Goal: Task Accomplishment & Management: Manage account settings

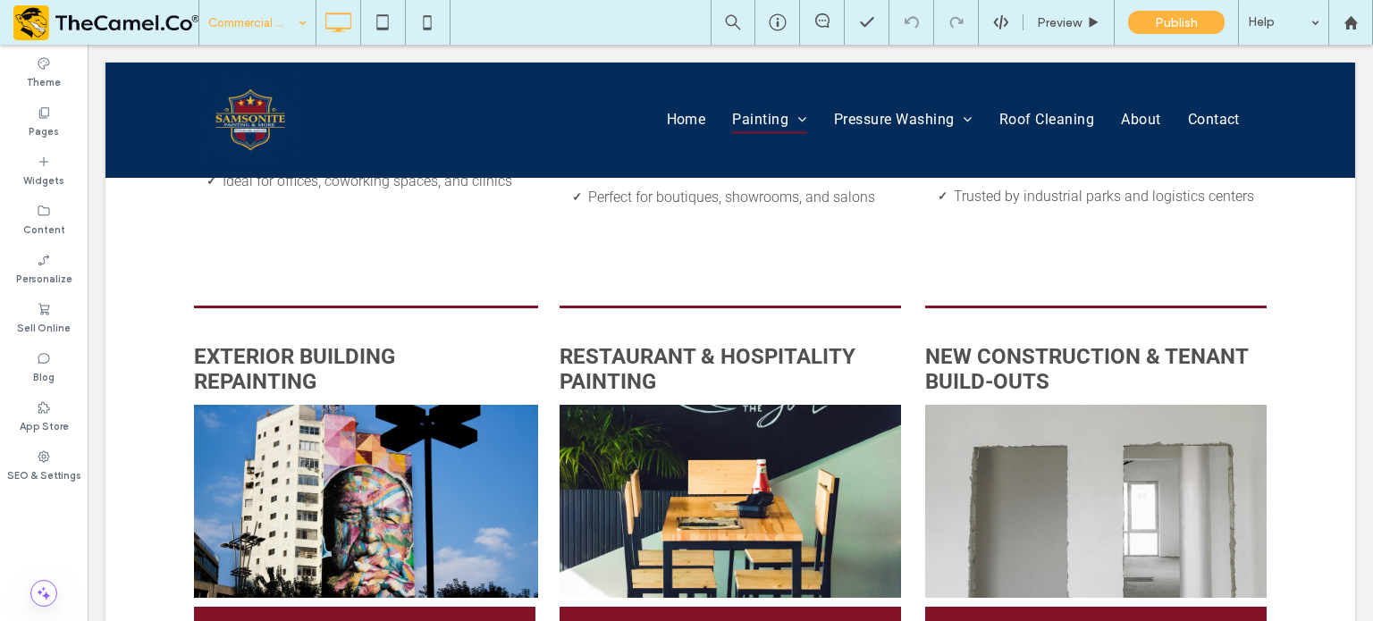
scroll to position [858, 0]
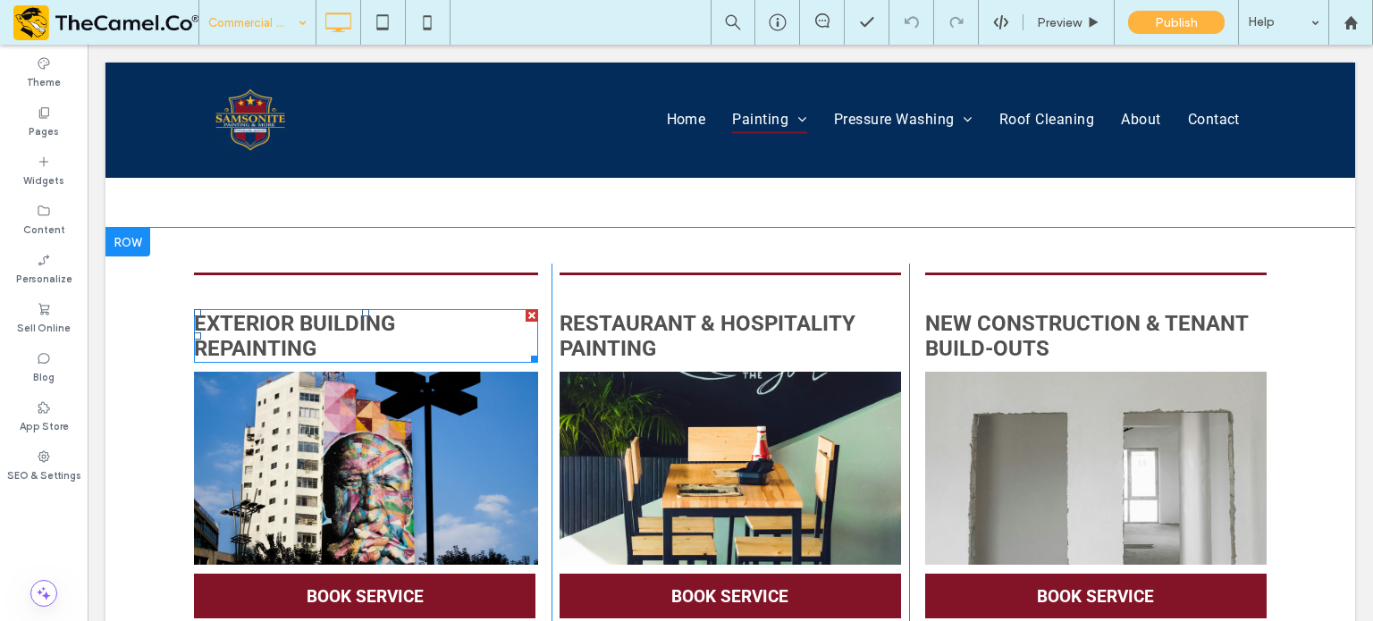
click at [393, 318] on h5 "Exterior Building" at bounding box center [366, 323] width 344 height 25
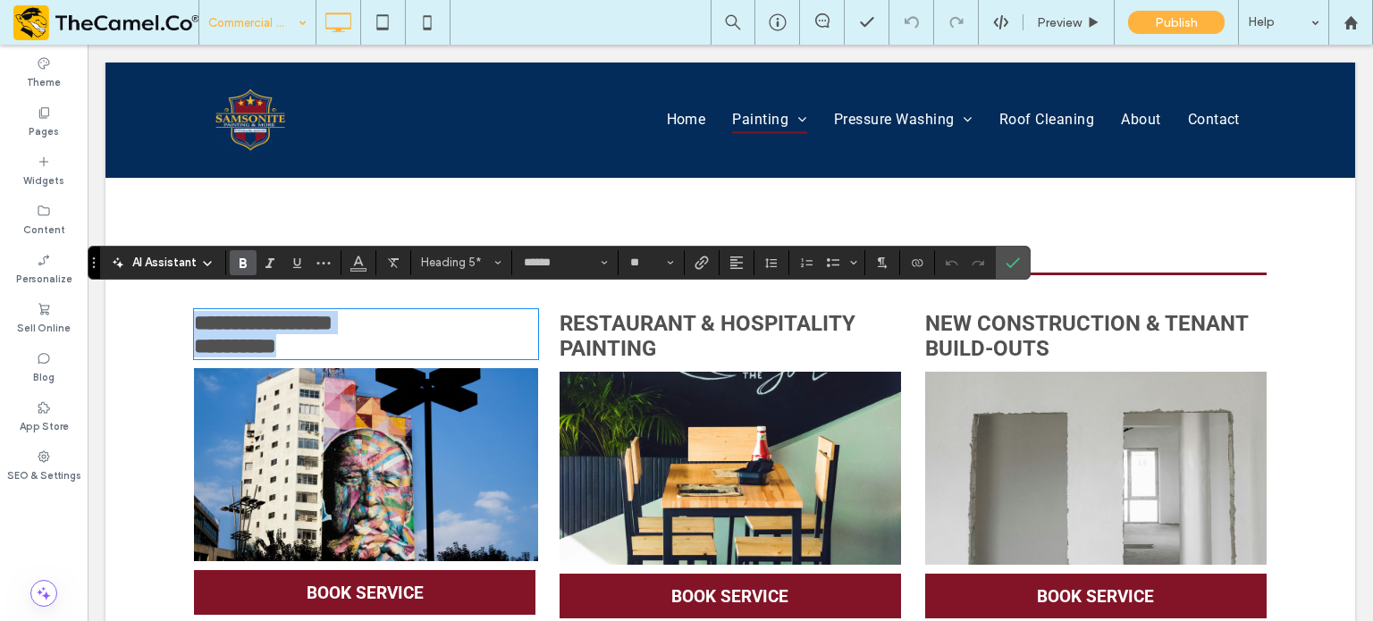
click at [393, 316] on h5 "**********" at bounding box center [366, 322] width 344 height 23
drag, startPoint x: 386, startPoint y: 307, endPoint x: 411, endPoint y: 307, distance: 25.0
click at [411, 311] on h5 "**********" at bounding box center [366, 322] width 344 height 23
click at [1016, 261] on icon "Confirm" at bounding box center [1013, 263] width 14 height 14
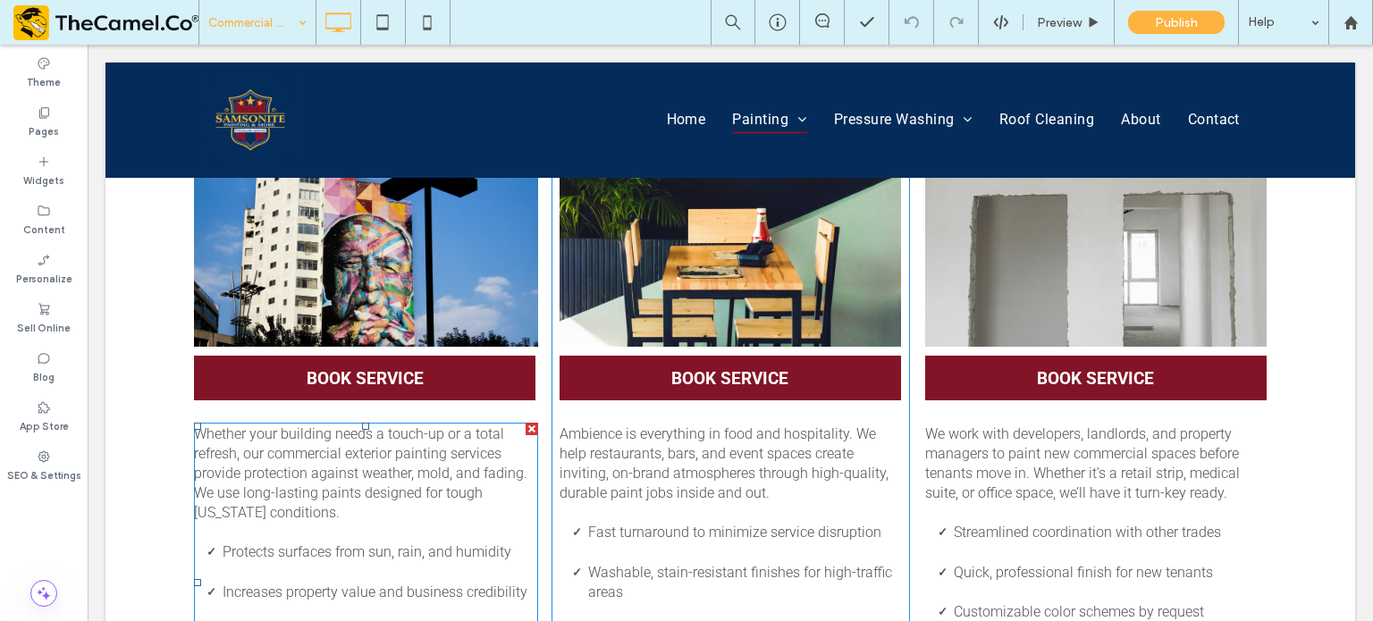
scroll to position [901, 0]
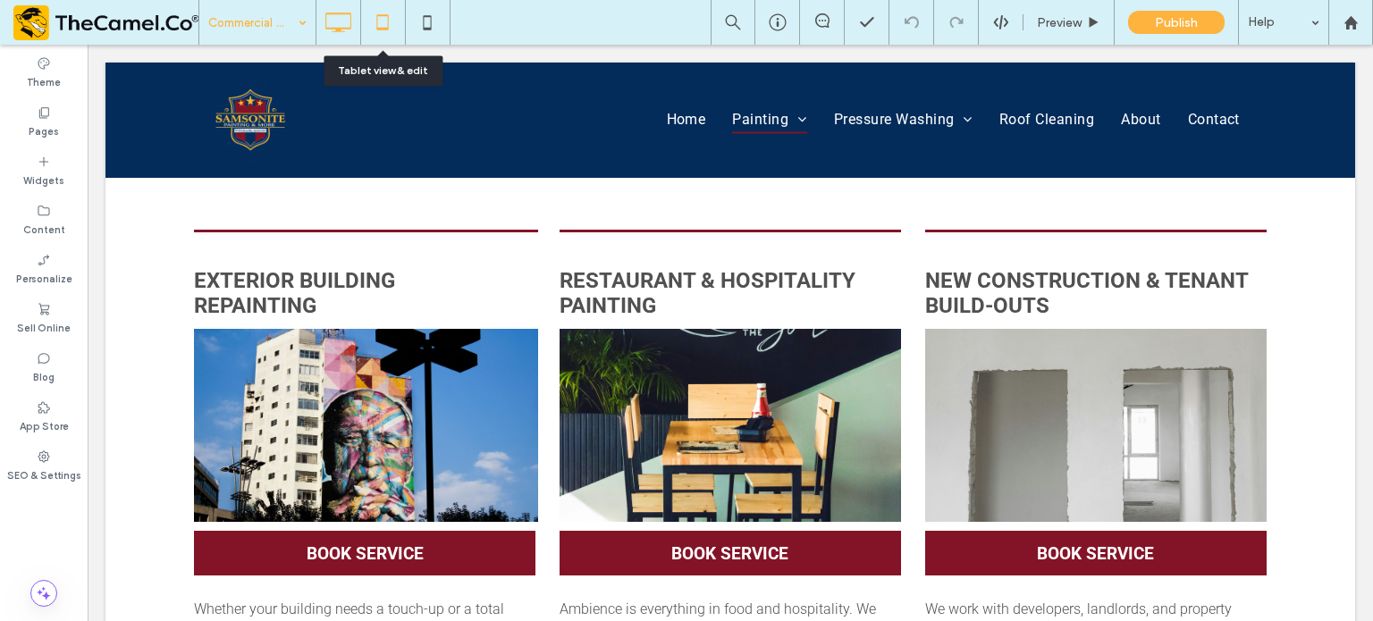
click at [382, 25] on icon at bounding box center [383, 22] width 36 height 36
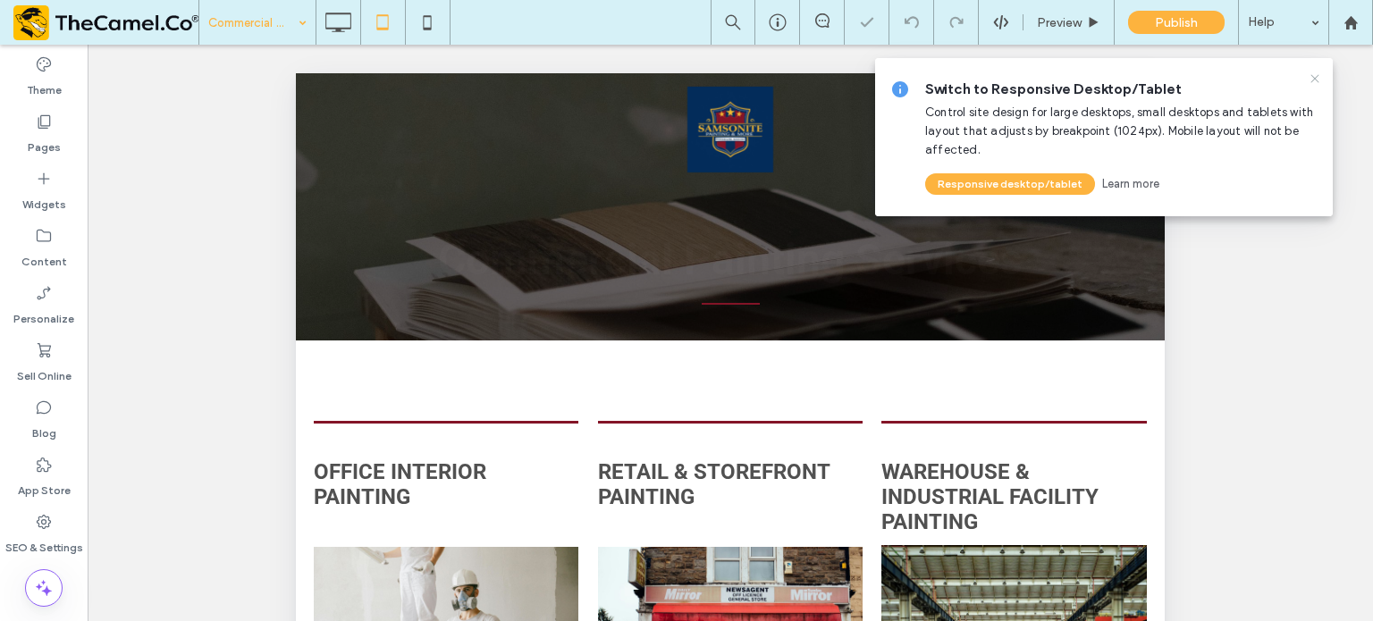
scroll to position [0, 0]
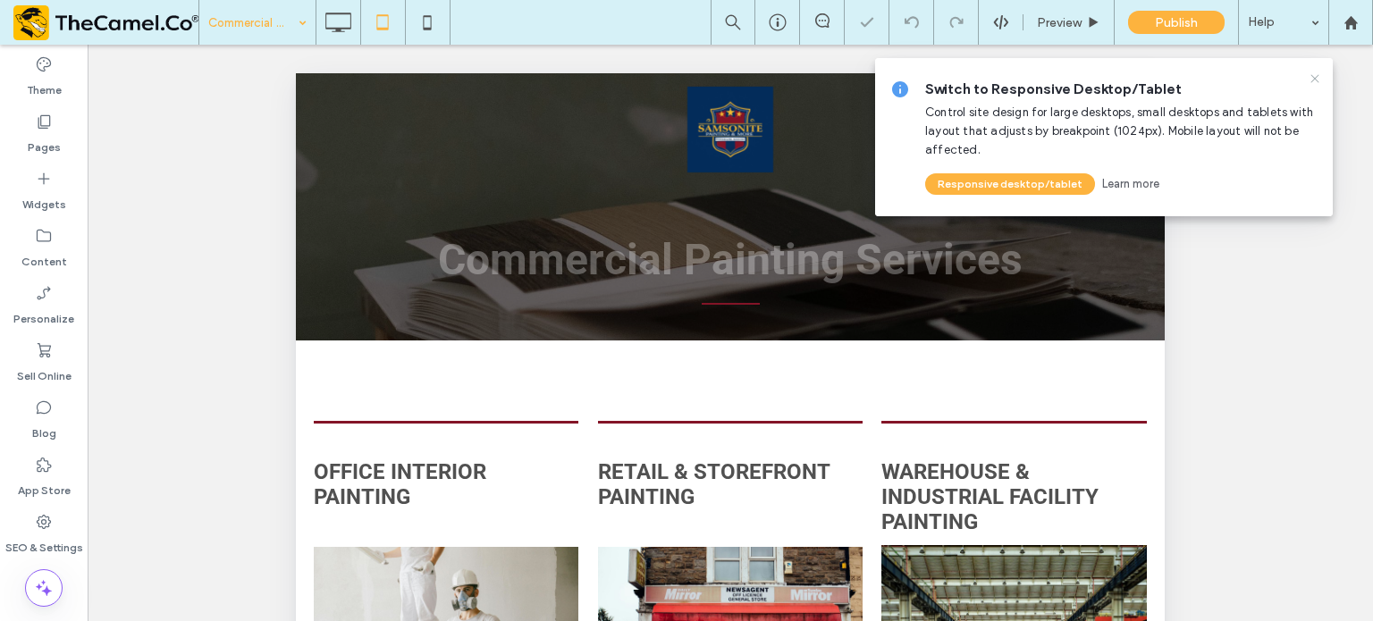
click at [1316, 80] on use at bounding box center [1315, 78] width 8 height 8
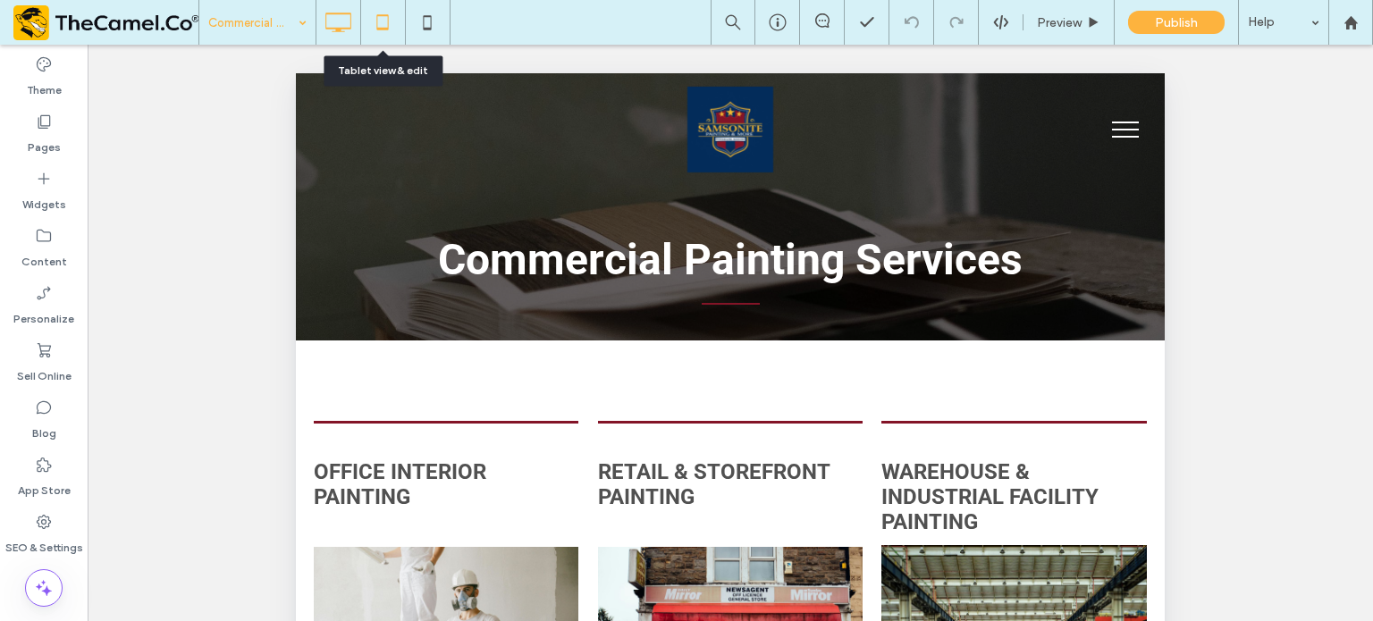
click at [340, 25] on icon at bounding box center [338, 22] width 36 height 36
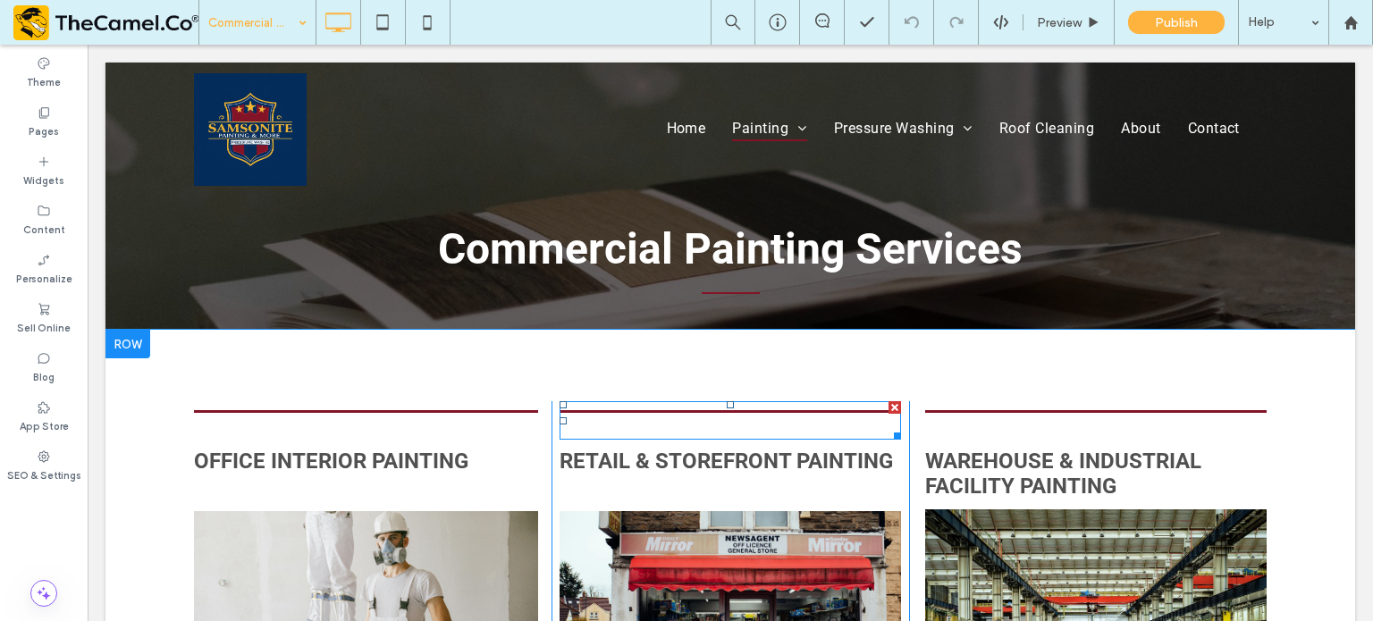
click at [779, 421] on div at bounding box center [731, 420] width 342 height 38
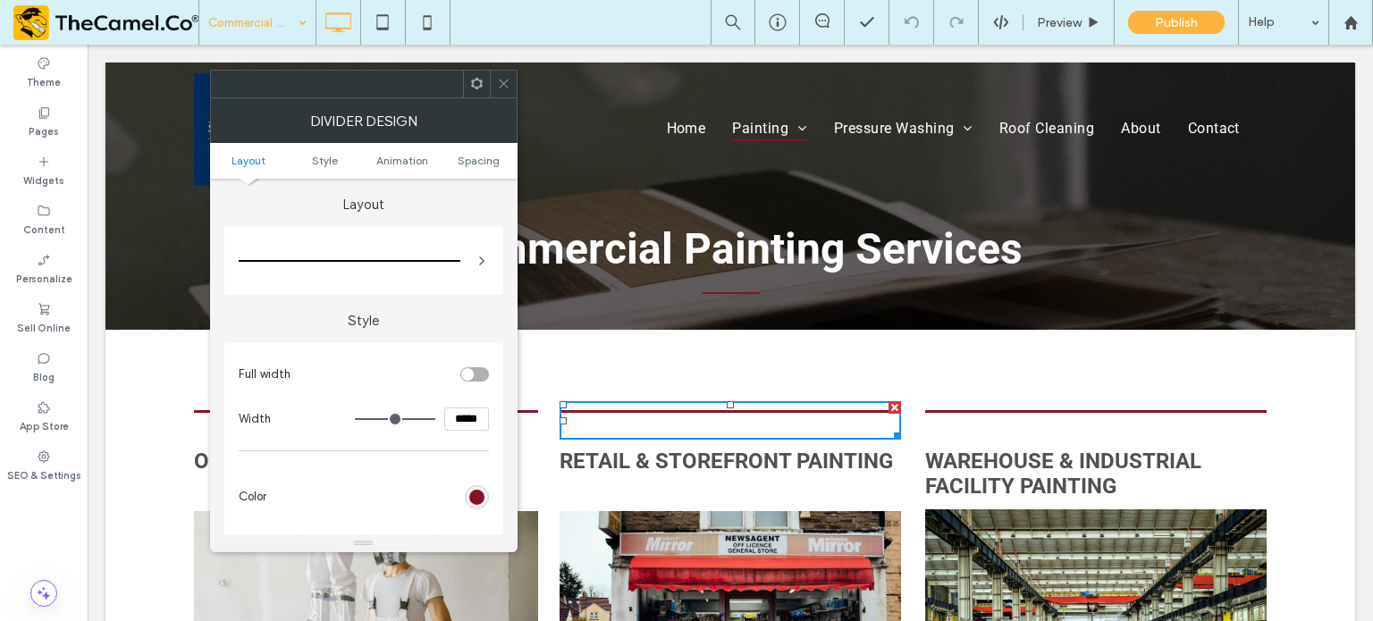
click at [500, 84] on icon at bounding box center [503, 83] width 13 height 13
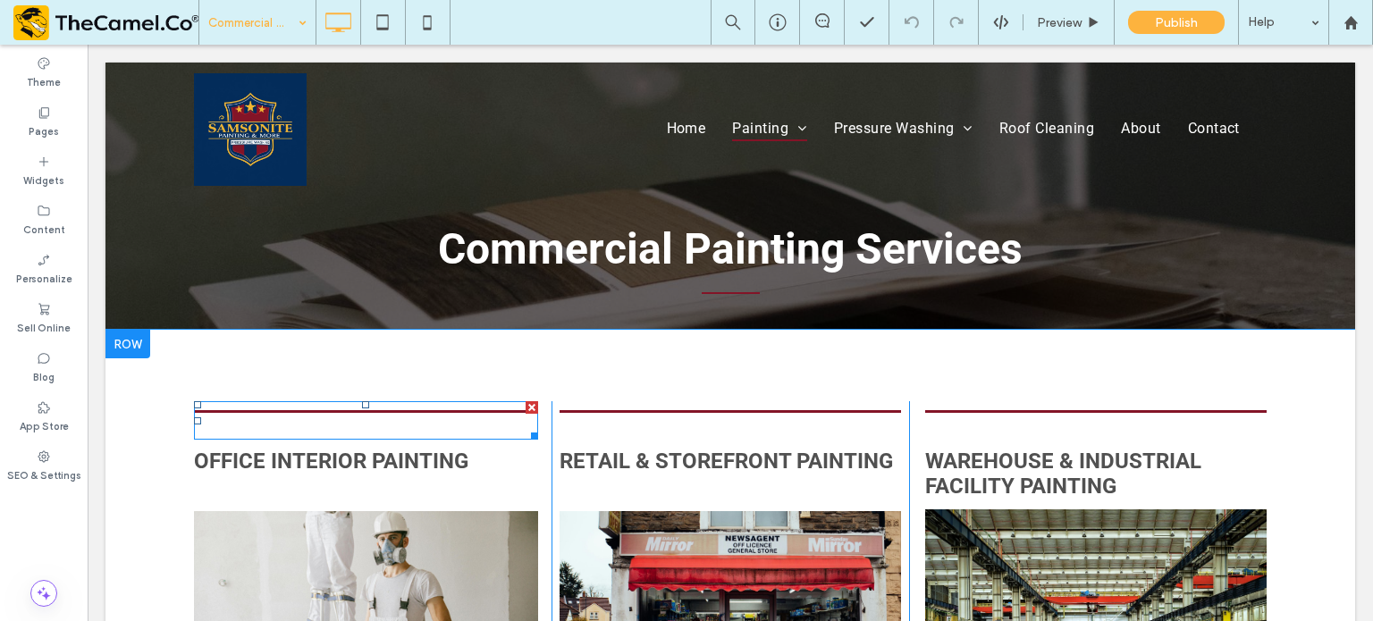
click at [479, 423] on div at bounding box center [366, 420] width 344 height 38
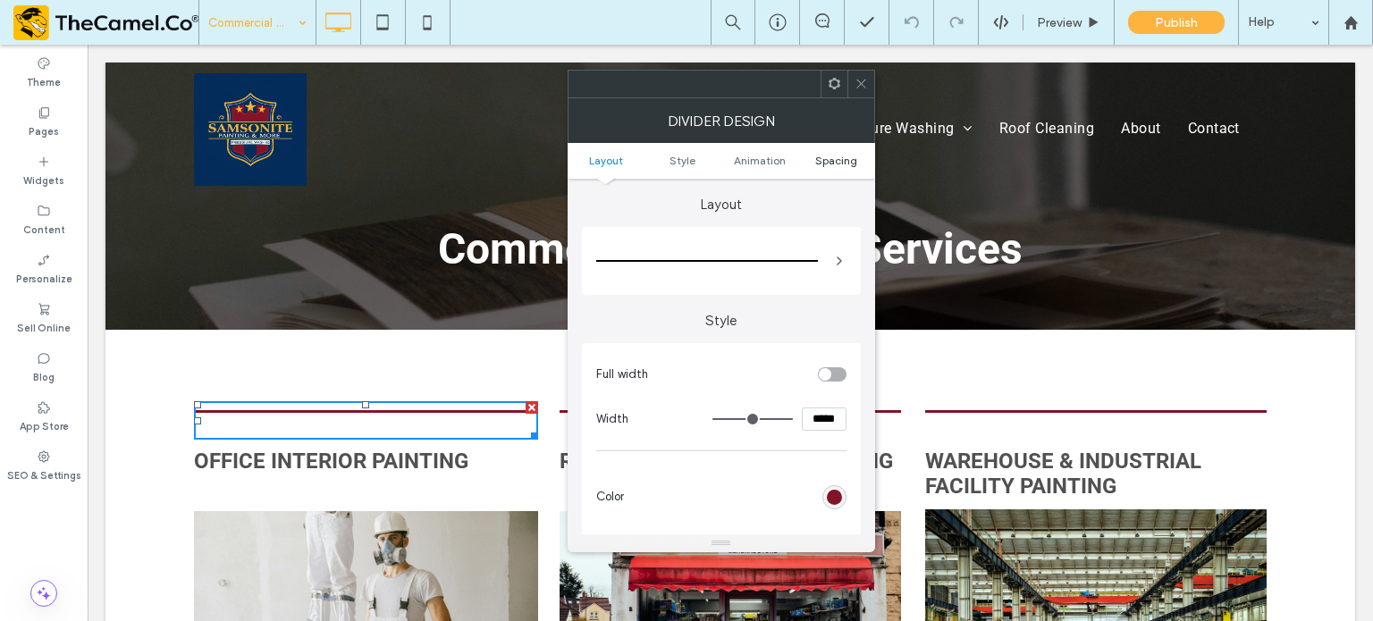
click at [831, 158] on span "Spacing" at bounding box center [836, 160] width 42 height 13
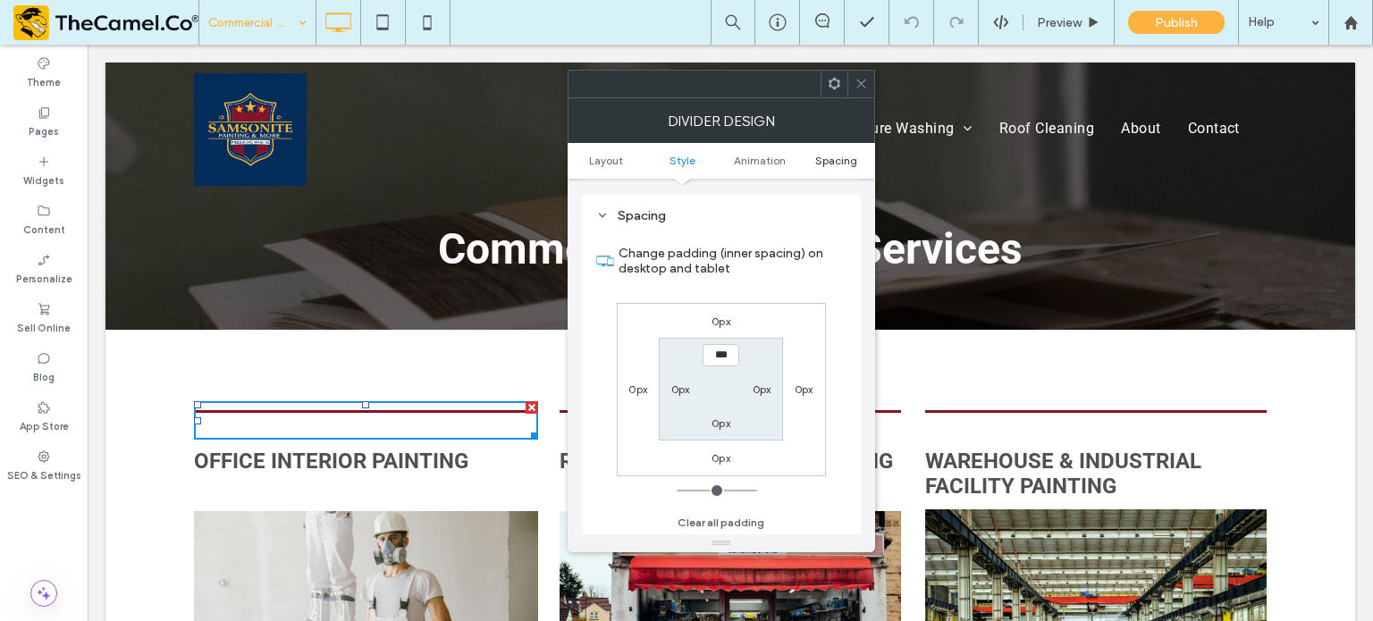
scroll to position [474, 0]
click at [862, 81] on icon at bounding box center [861, 83] width 13 height 13
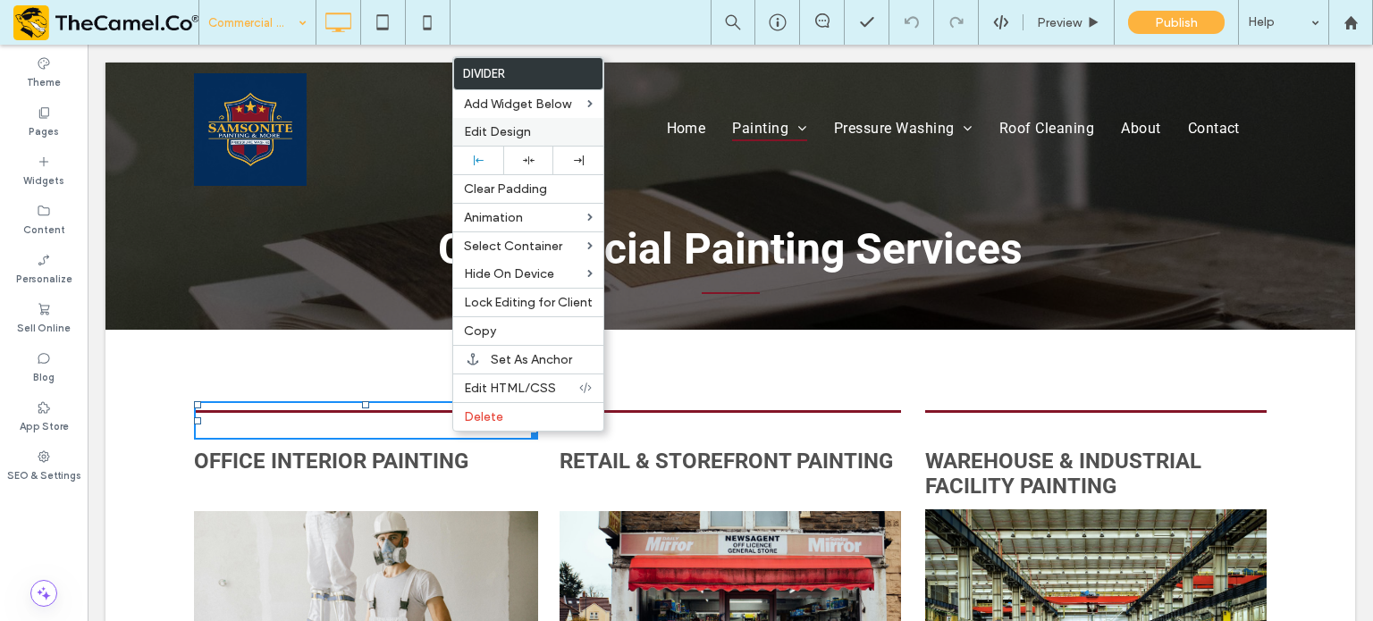
click at [523, 134] on span "Edit Design" at bounding box center [497, 131] width 67 height 15
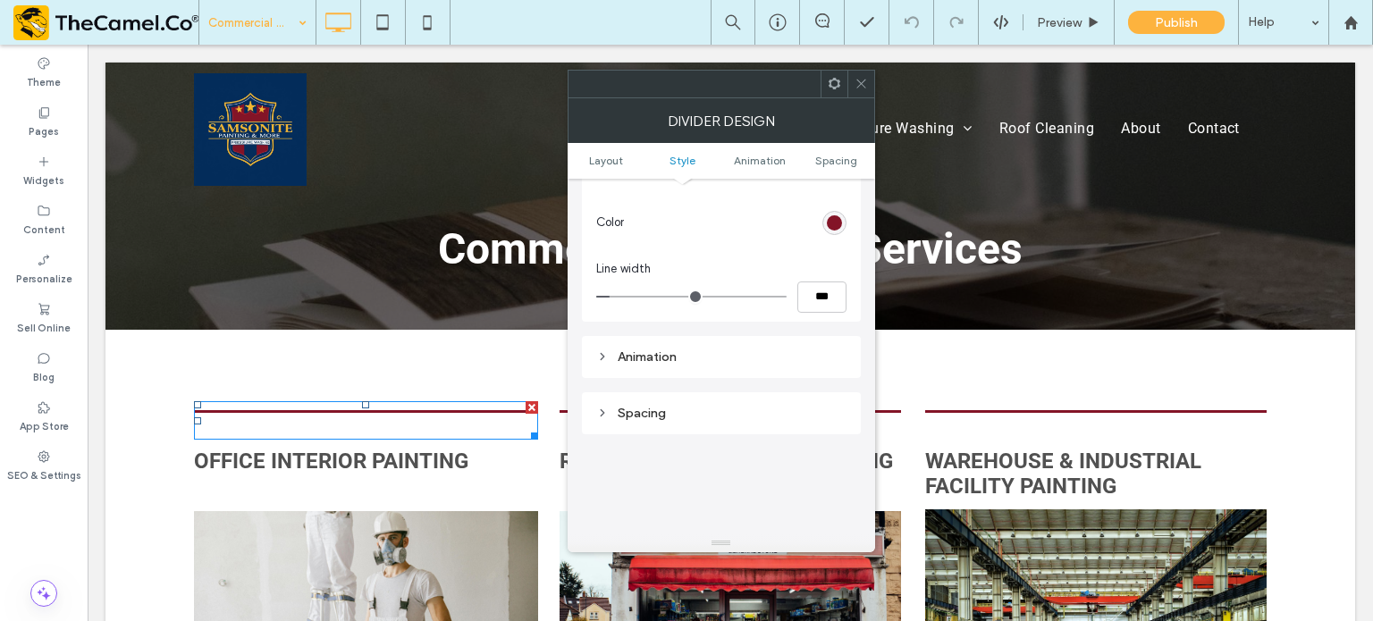
scroll to position [268, 0]
click at [641, 423] on div "Spacing" at bounding box center [721, 419] width 250 height 15
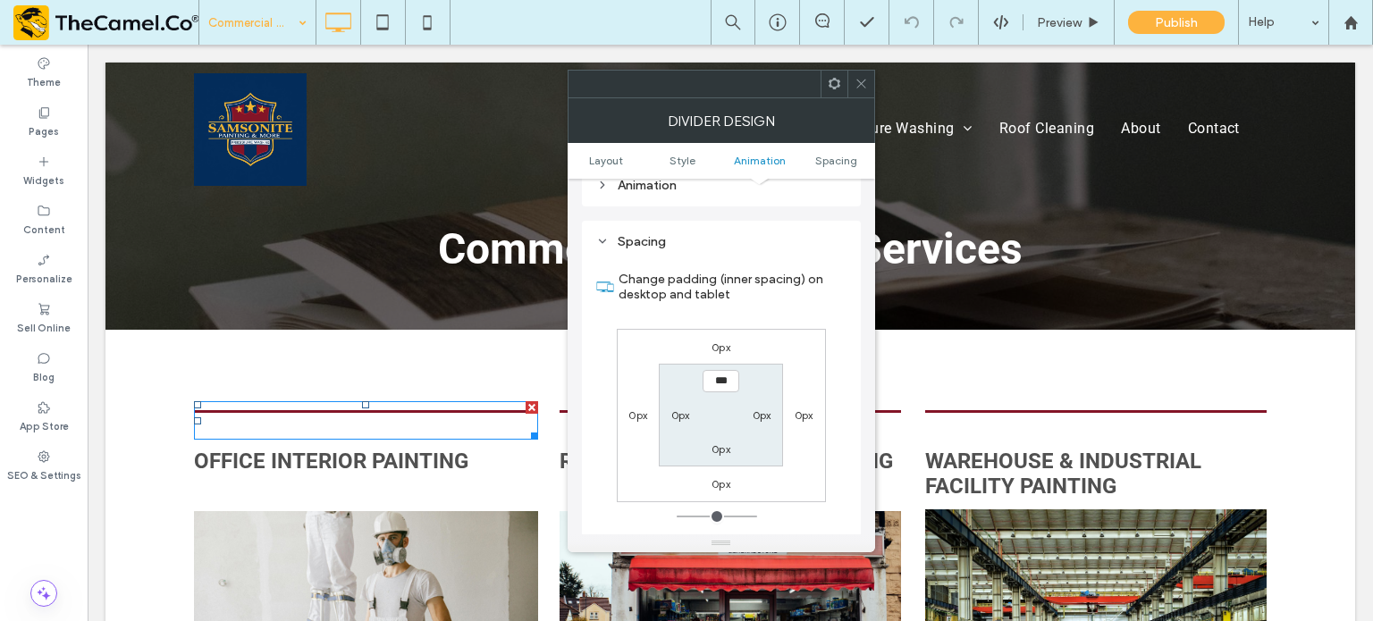
scroll to position [447, 0]
click at [862, 86] on icon at bounding box center [861, 83] width 13 height 13
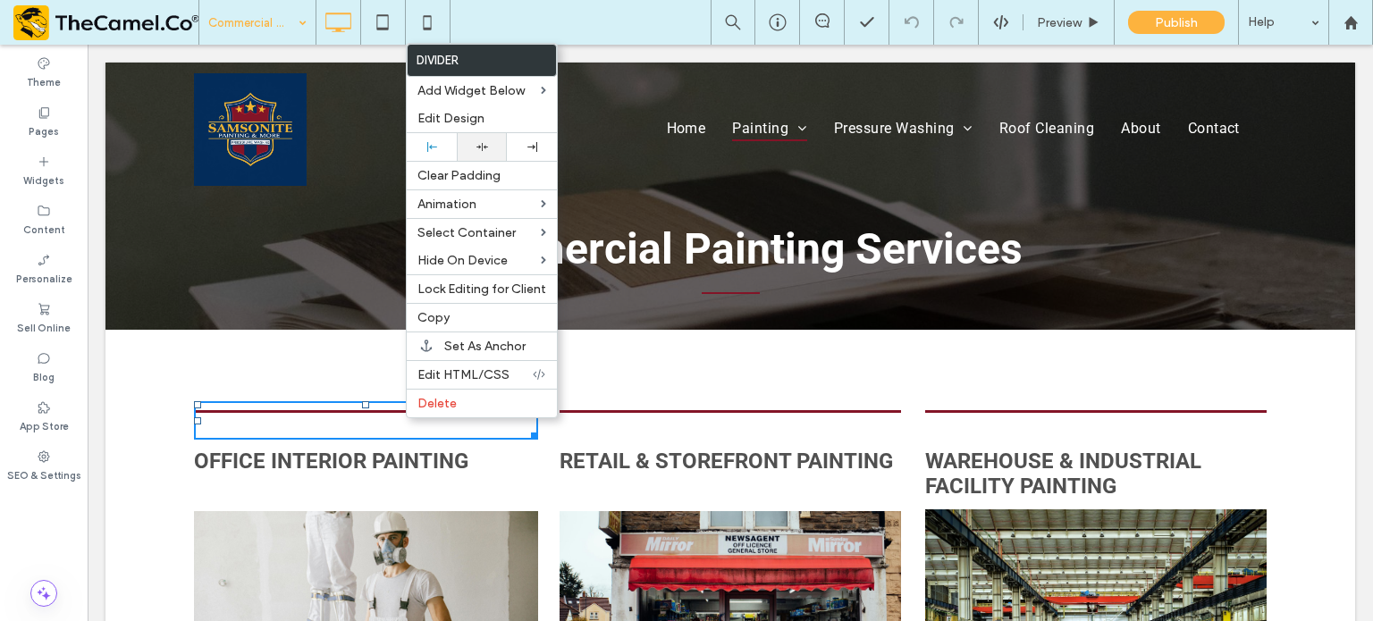
click at [487, 147] on div at bounding box center [482, 147] width 32 height 12
click at [429, 149] on icon at bounding box center [432, 147] width 10 height 10
click at [463, 149] on div "Align Left" at bounding box center [497, 146] width 76 height 30
click at [474, 147] on div at bounding box center [482, 147] width 32 height 12
click at [508, 434] on div at bounding box center [366, 420] width 344 height 38
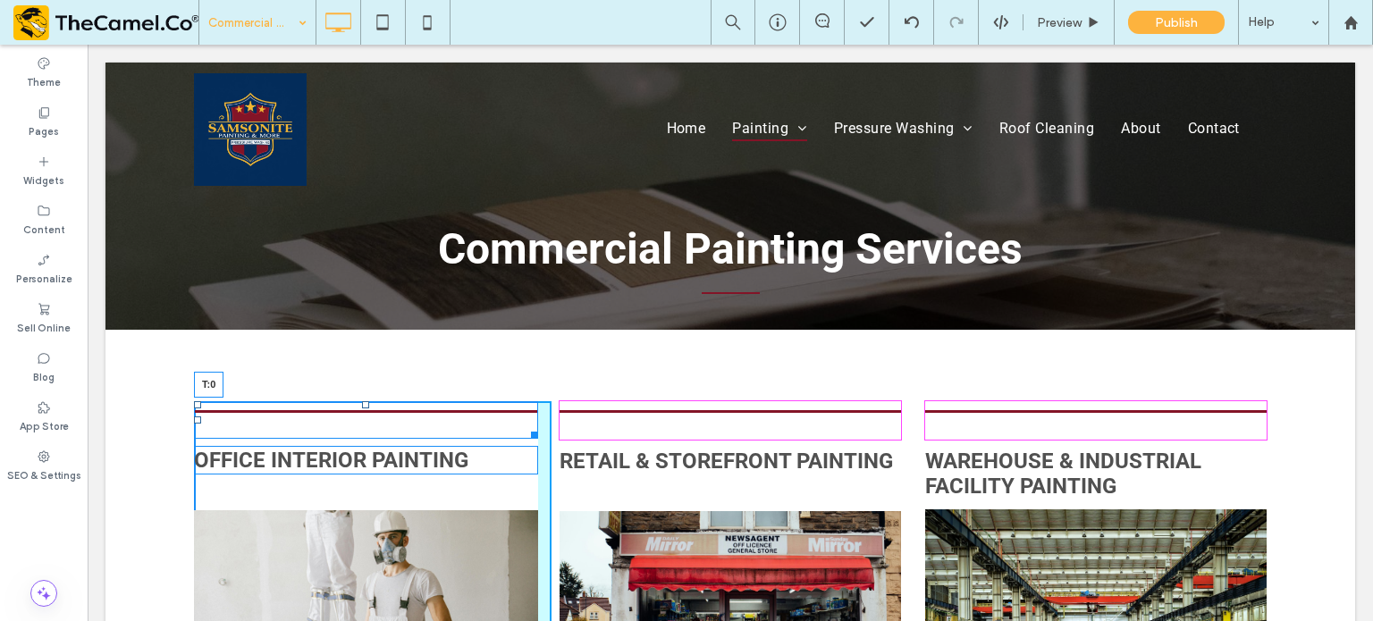
drag, startPoint x: 360, startPoint y: 406, endPoint x: 448, endPoint y: 455, distance: 100.5
click at [360, 410] on div "T:0" at bounding box center [366, 420] width 344 height 38
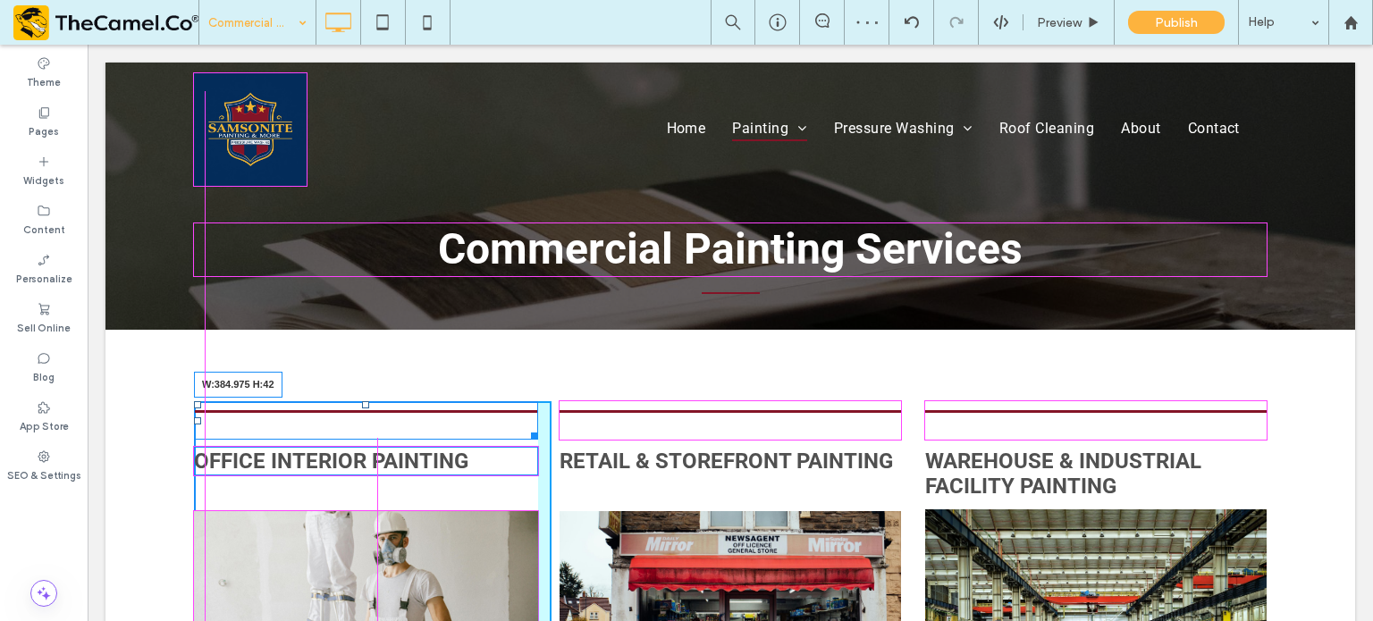
drag, startPoint x: 522, startPoint y: 435, endPoint x: 692, endPoint y: 484, distance: 176.6
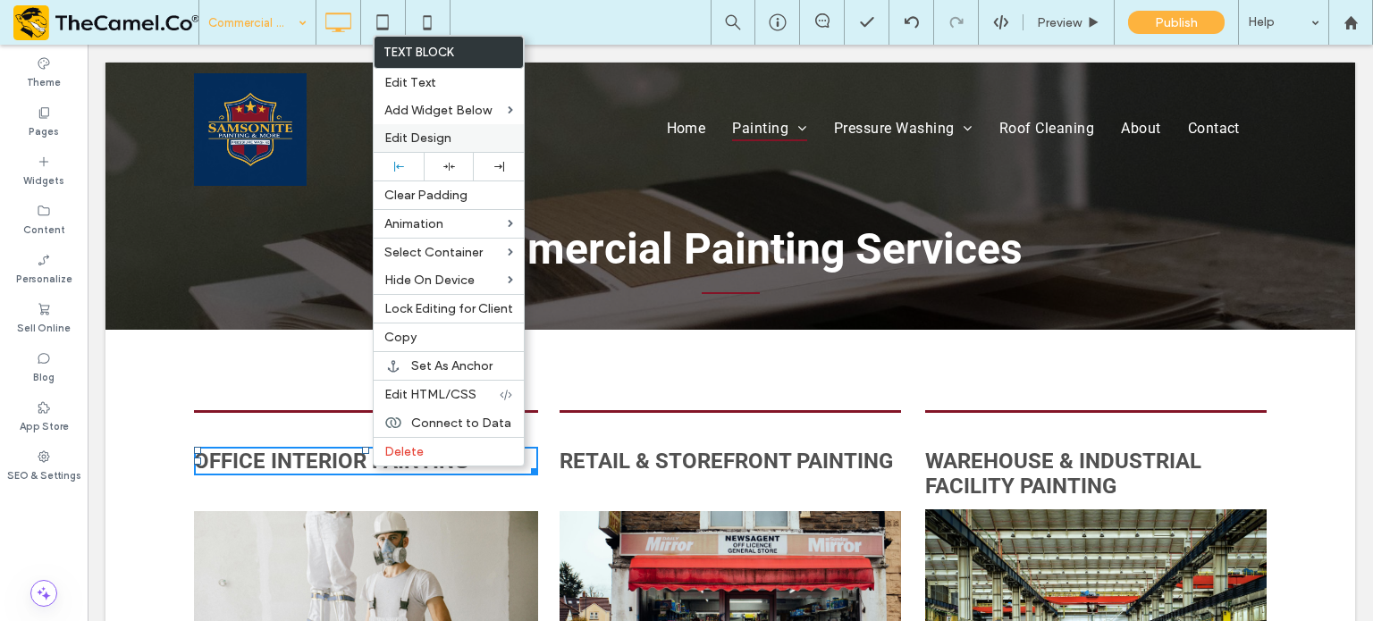
click at [426, 141] on span "Edit Design" at bounding box center [417, 138] width 67 height 15
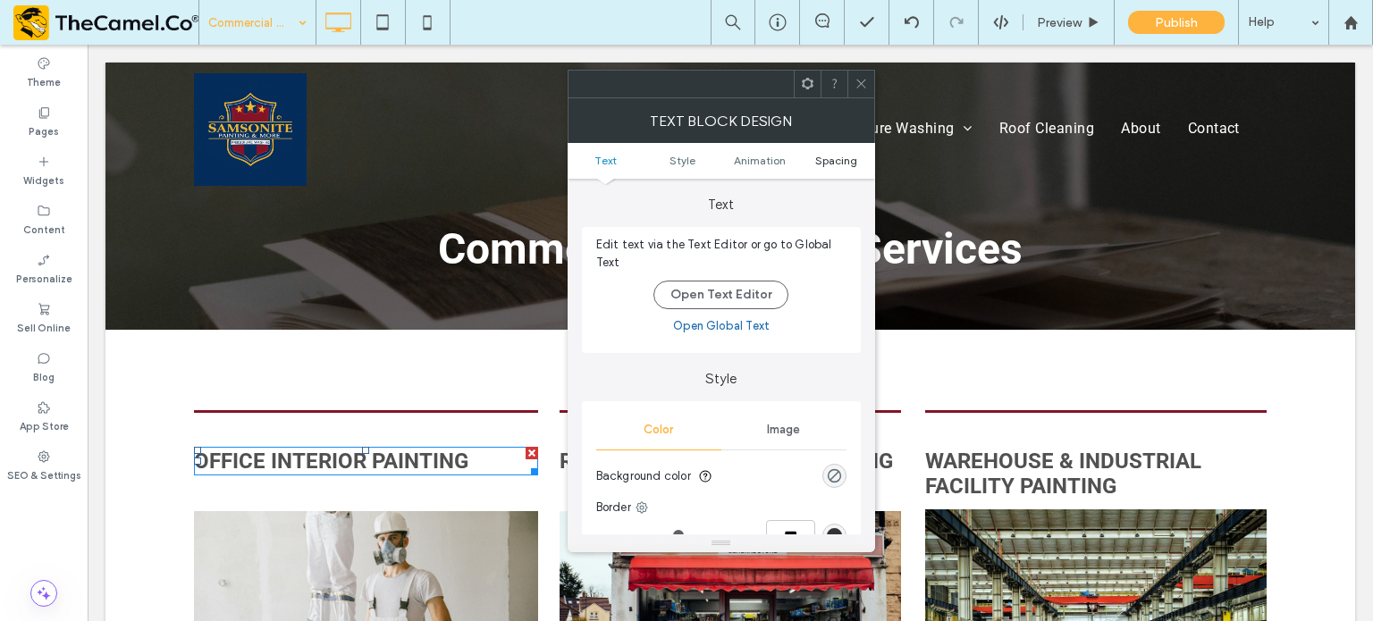
click at [827, 165] on span "Spacing" at bounding box center [836, 160] width 42 height 13
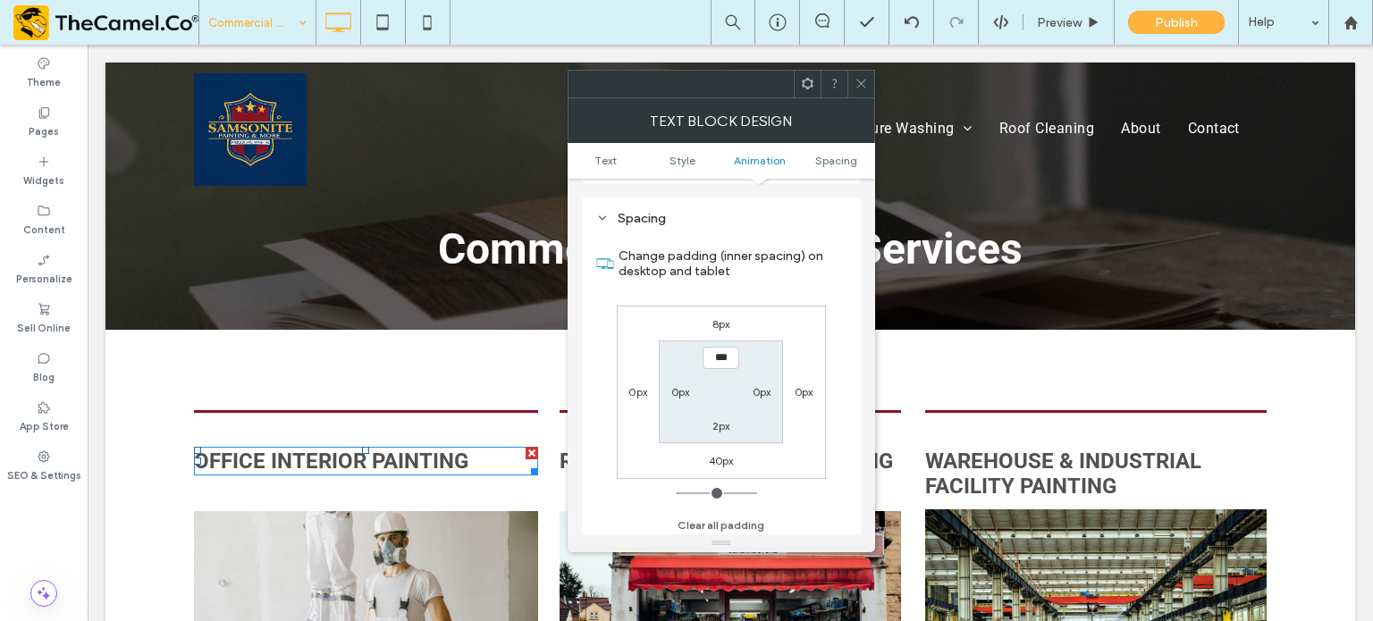
scroll to position [511, 0]
click at [863, 87] on icon at bounding box center [861, 83] width 13 height 13
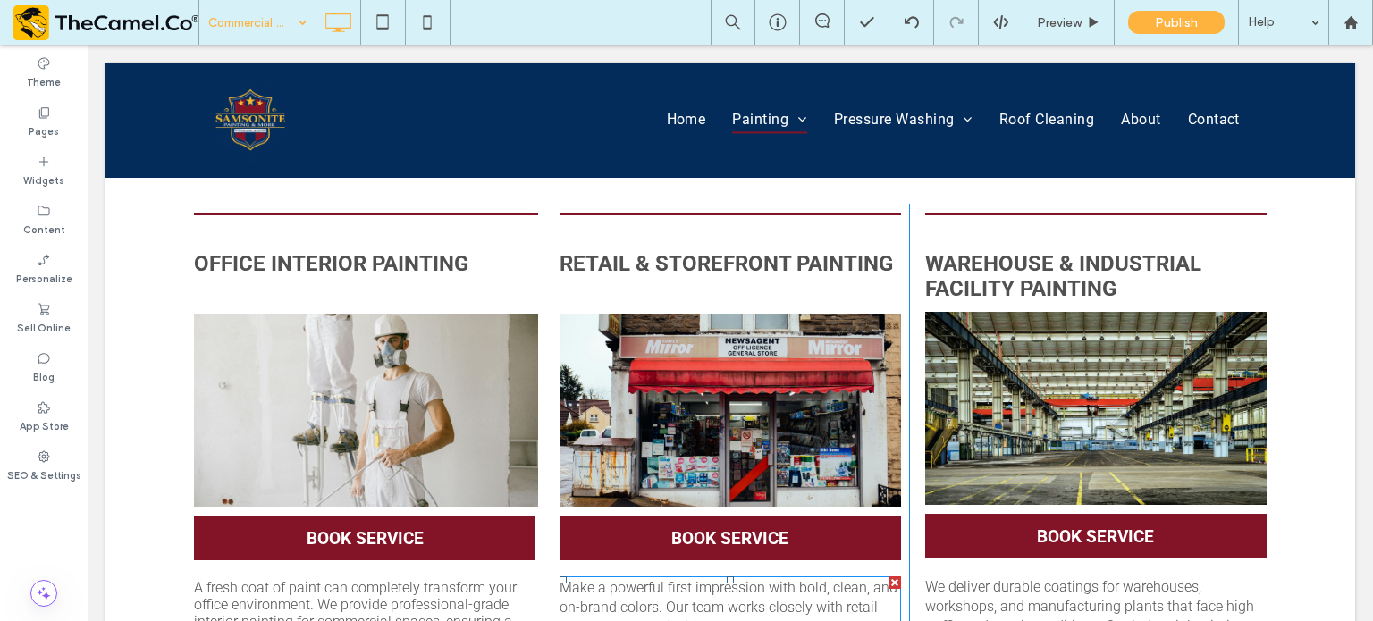
scroll to position [89, 0]
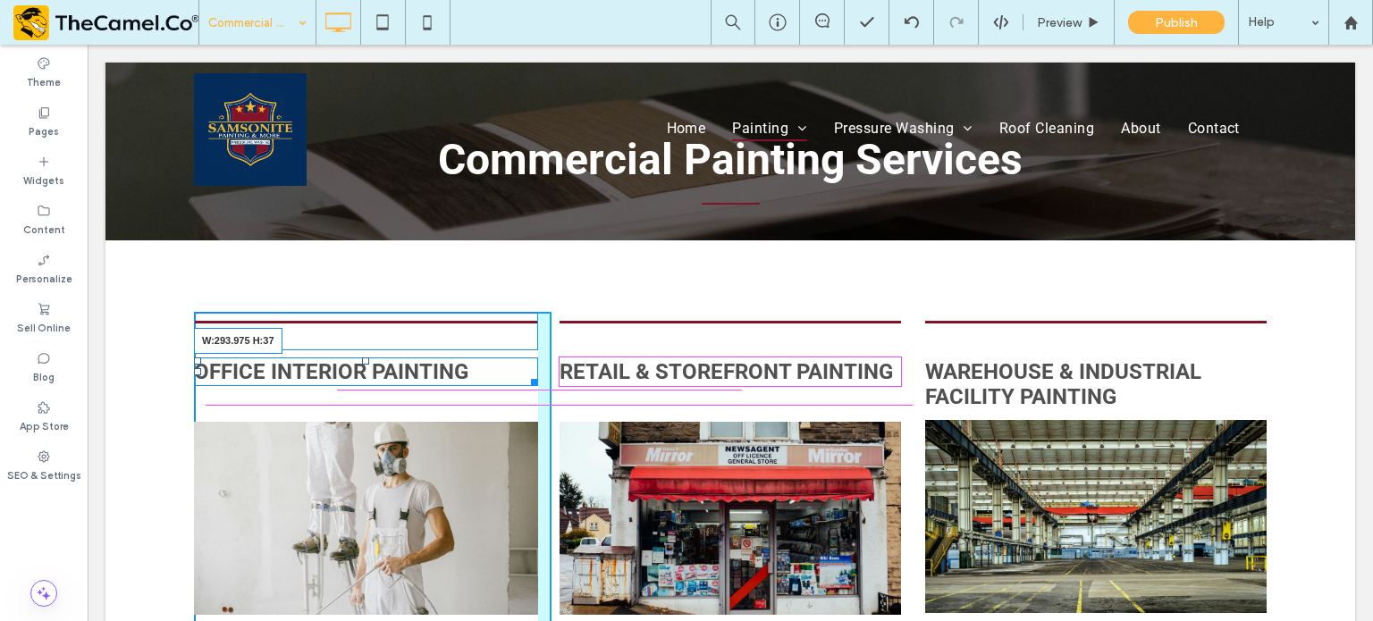
drag, startPoint x: 525, startPoint y: 383, endPoint x: 531, endPoint y: 426, distance: 44.3
click at [525, 382] on div at bounding box center [531, 379] width 13 height 13
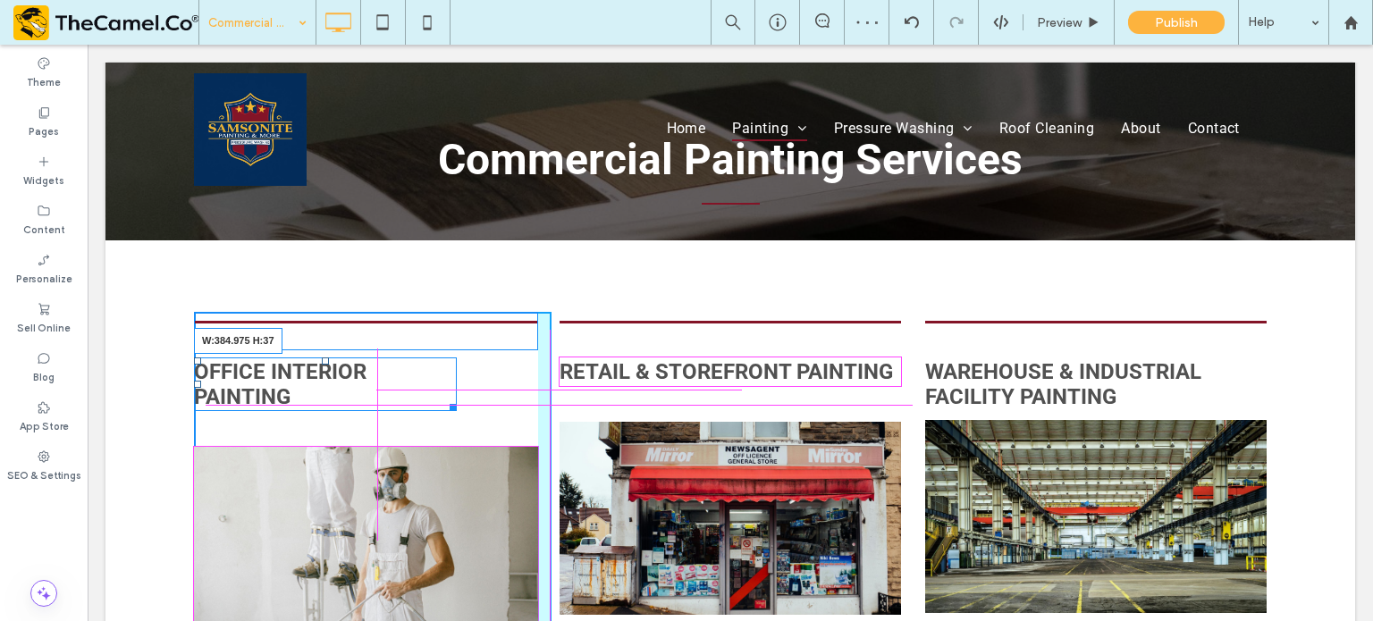
drag, startPoint x: 443, startPoint y: 407, endPoint x: 562, endPoint y: 409, distance: 118.9
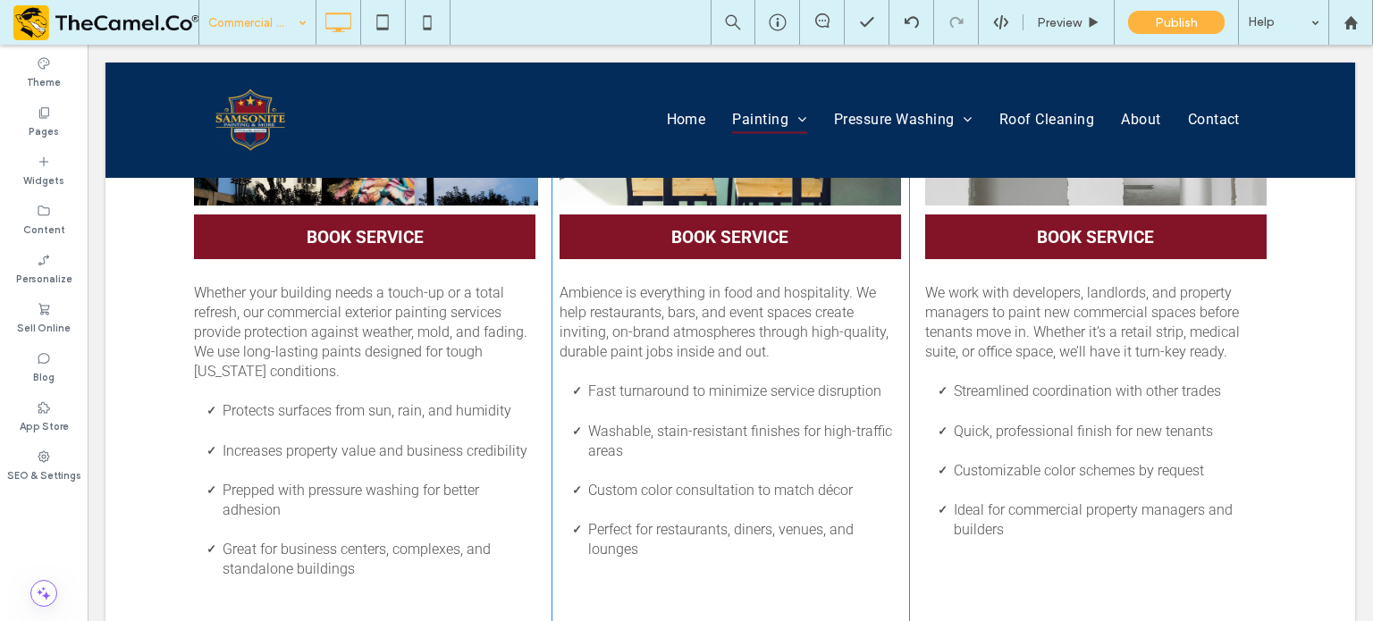
scroll to position [1215, 0]
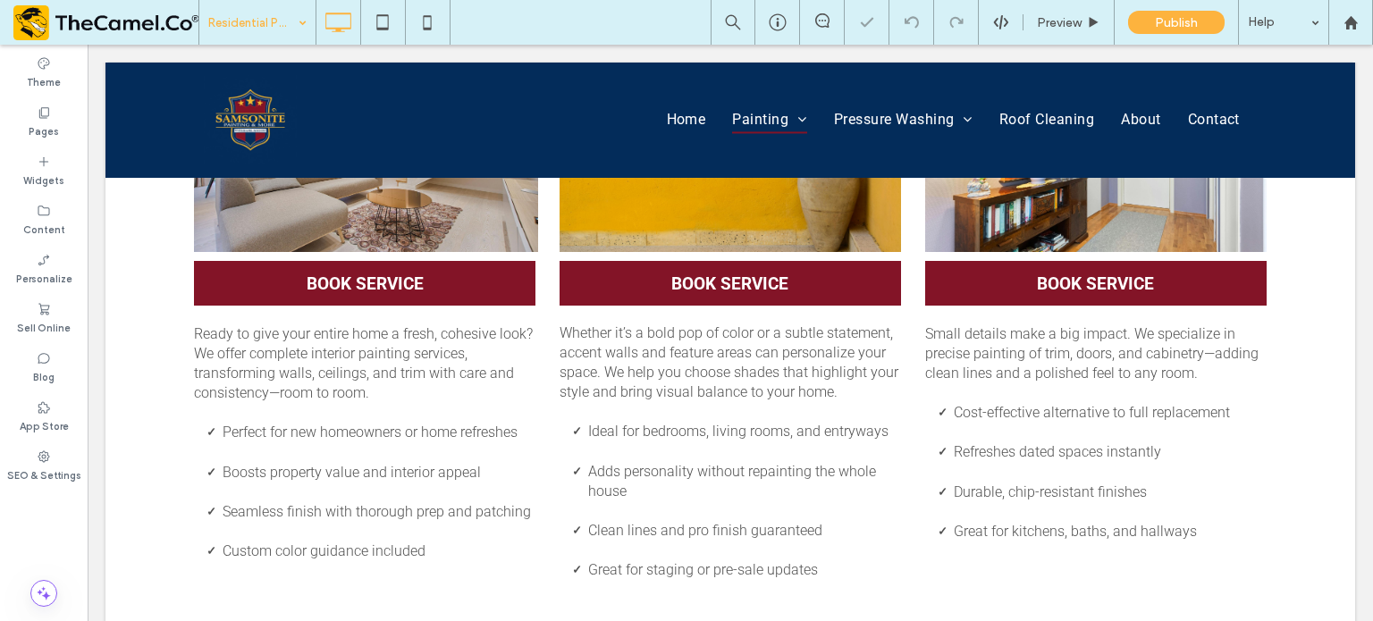
scroll to position [586, 0]
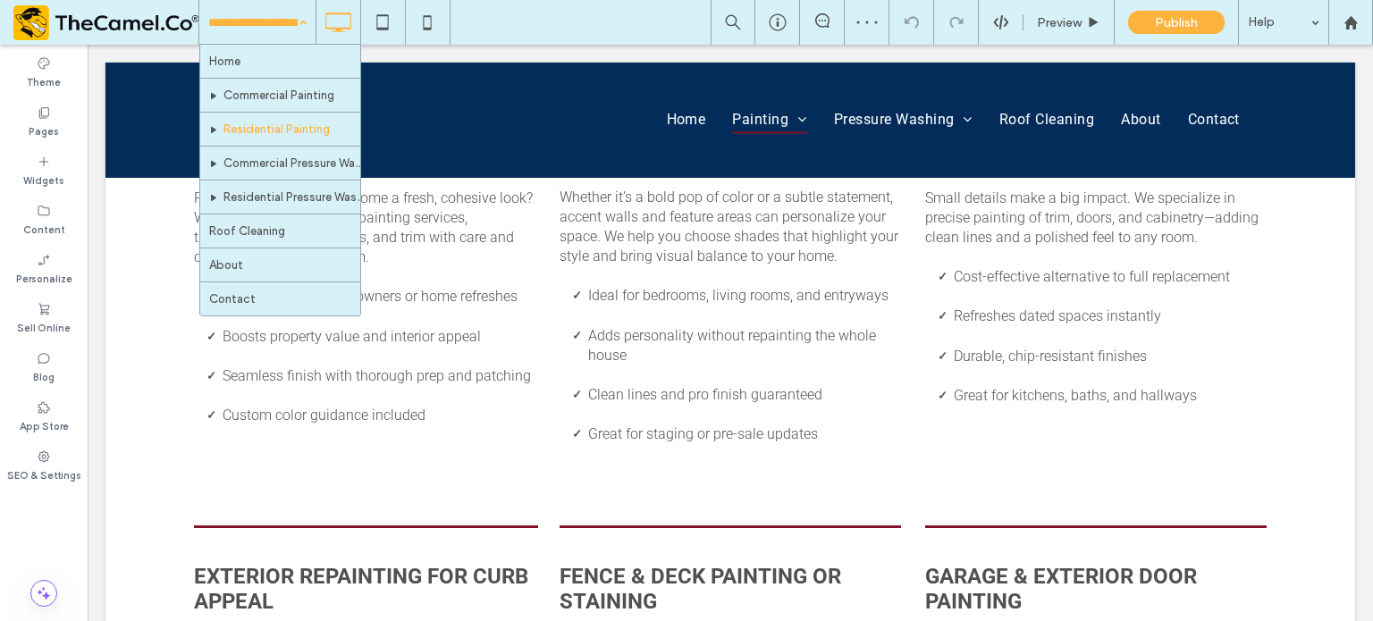
click at [240, 26] on input at bounding box center [252, 22] width 89 height 45
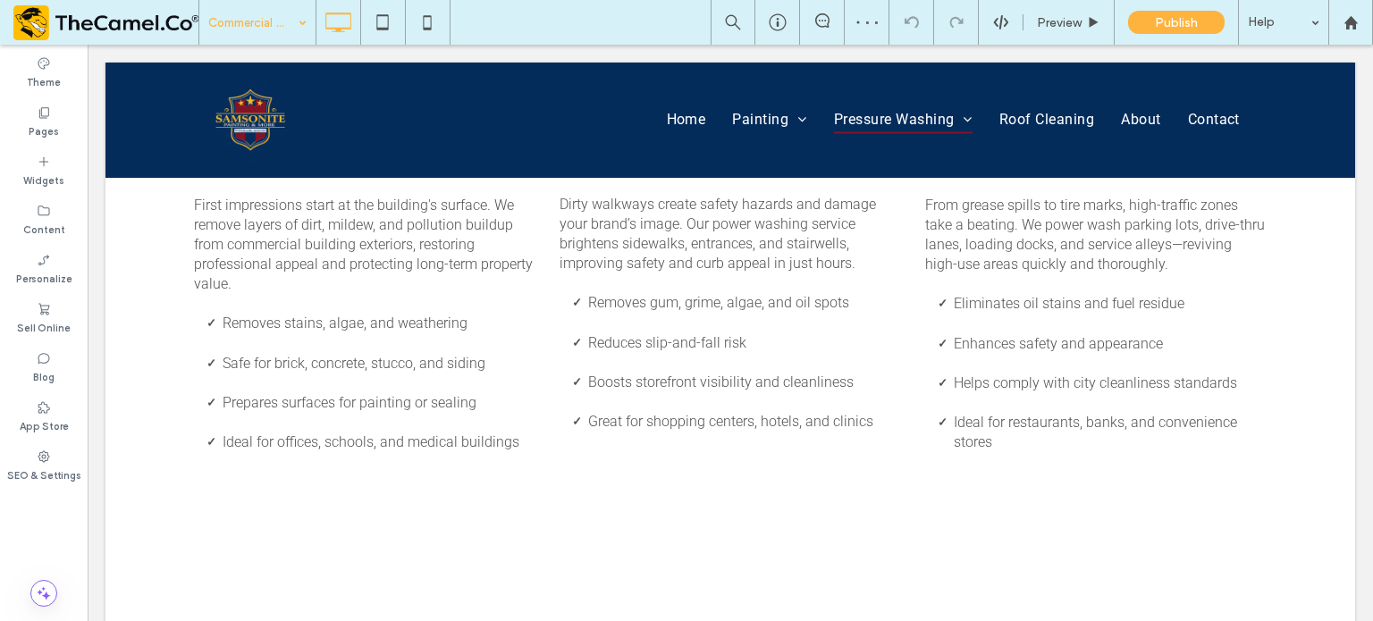
scroll to position [549, 0]
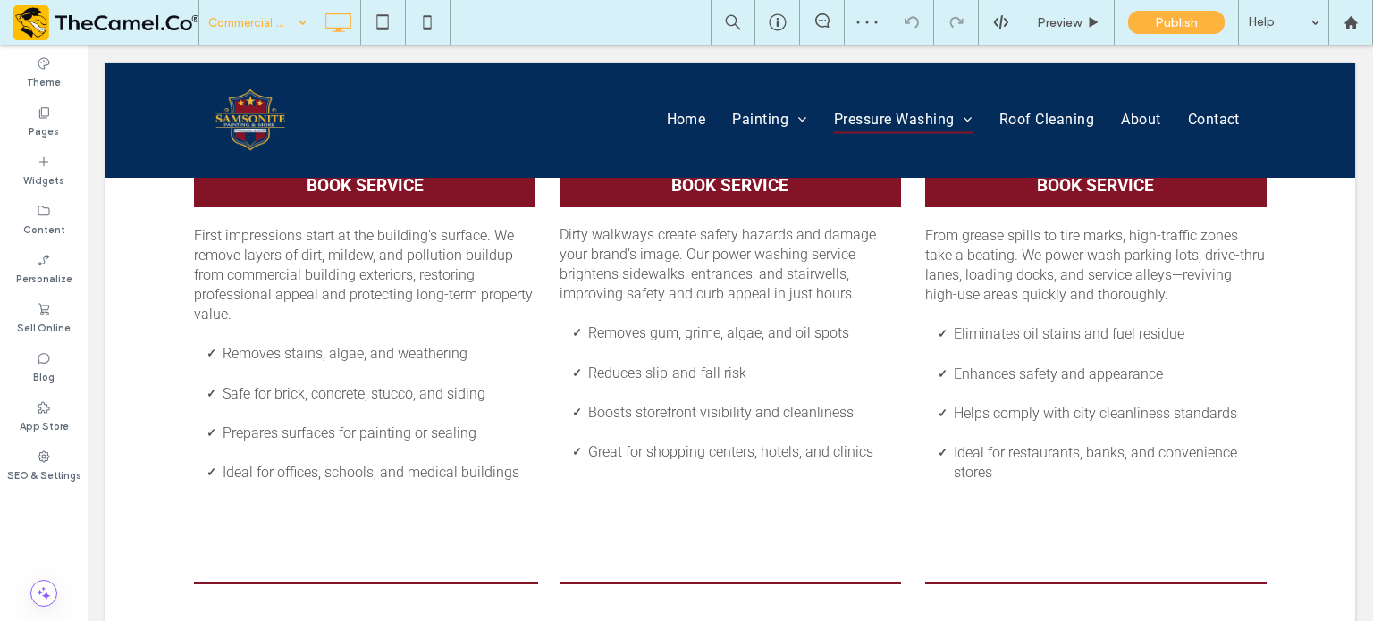
click at [276, 21] on input at bounding box center [252, 22] width 89 height 45
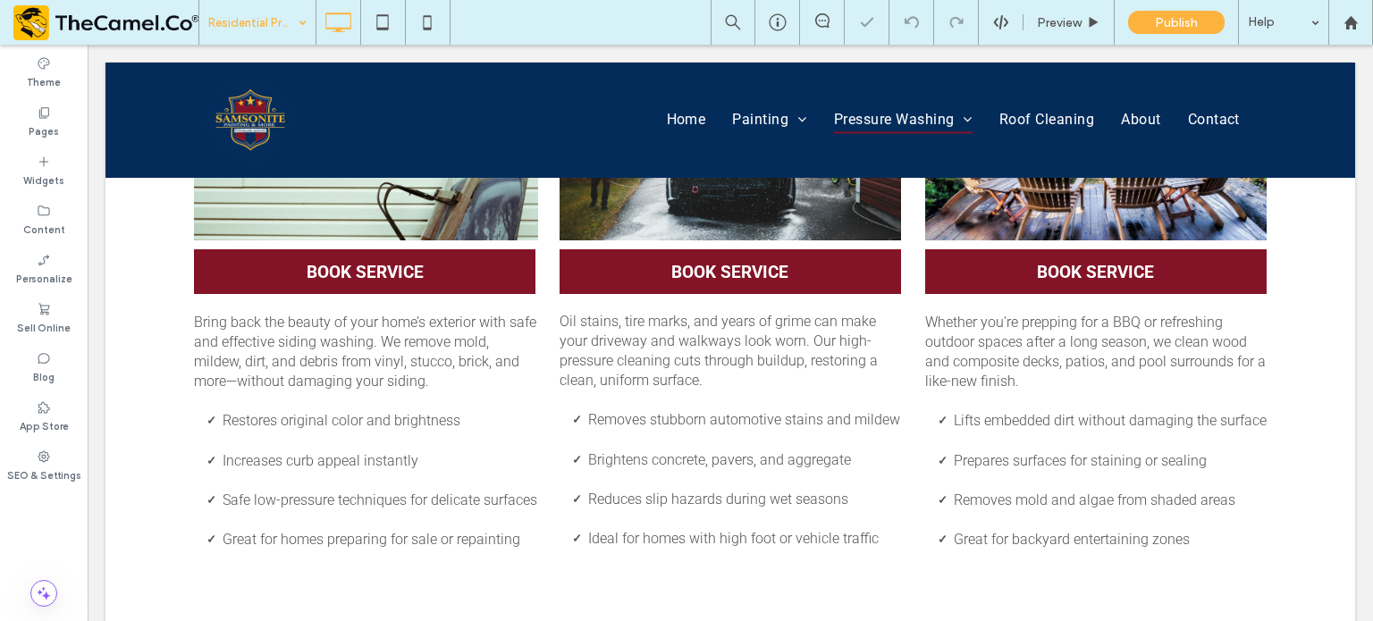
scroll to position [474, 0]
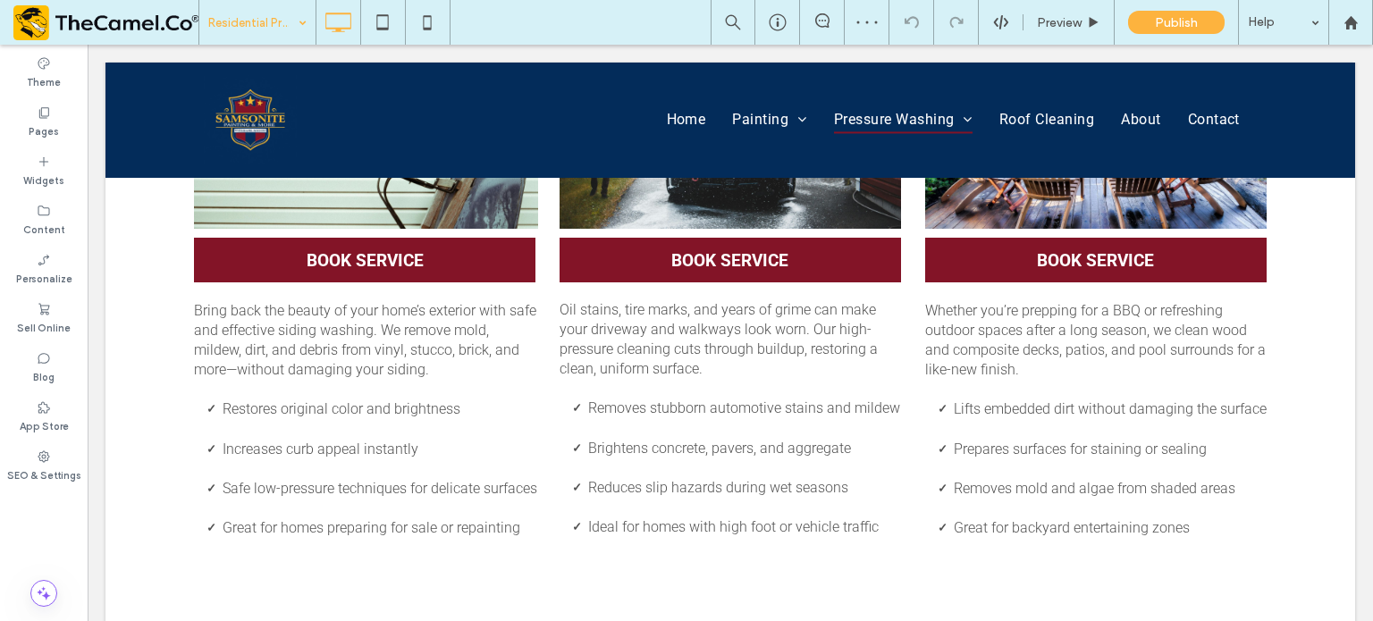
click at [466, 14] on div "Residential Pressure Washing Preview Publish Help" at bounding box center [785, 22] width 1175 height 45
click at [431, 28] on icon at bounding box center [427, 22] width 36 height 36
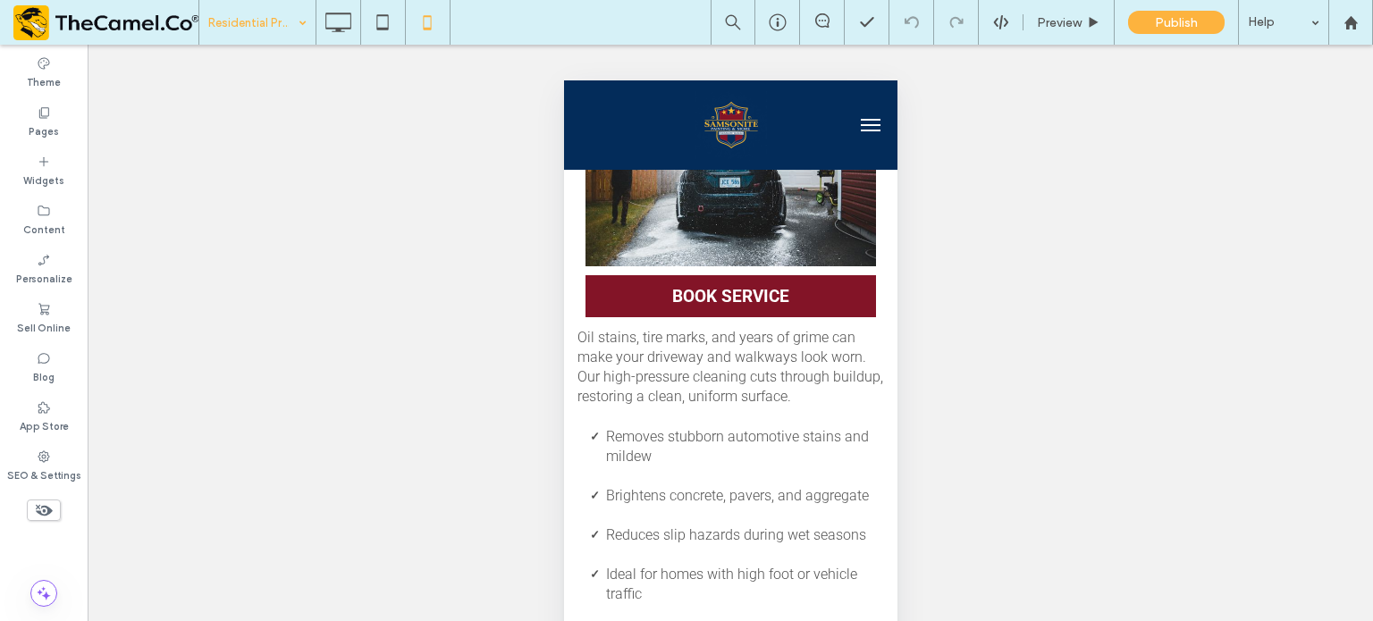
scroll to position [1073, 0]
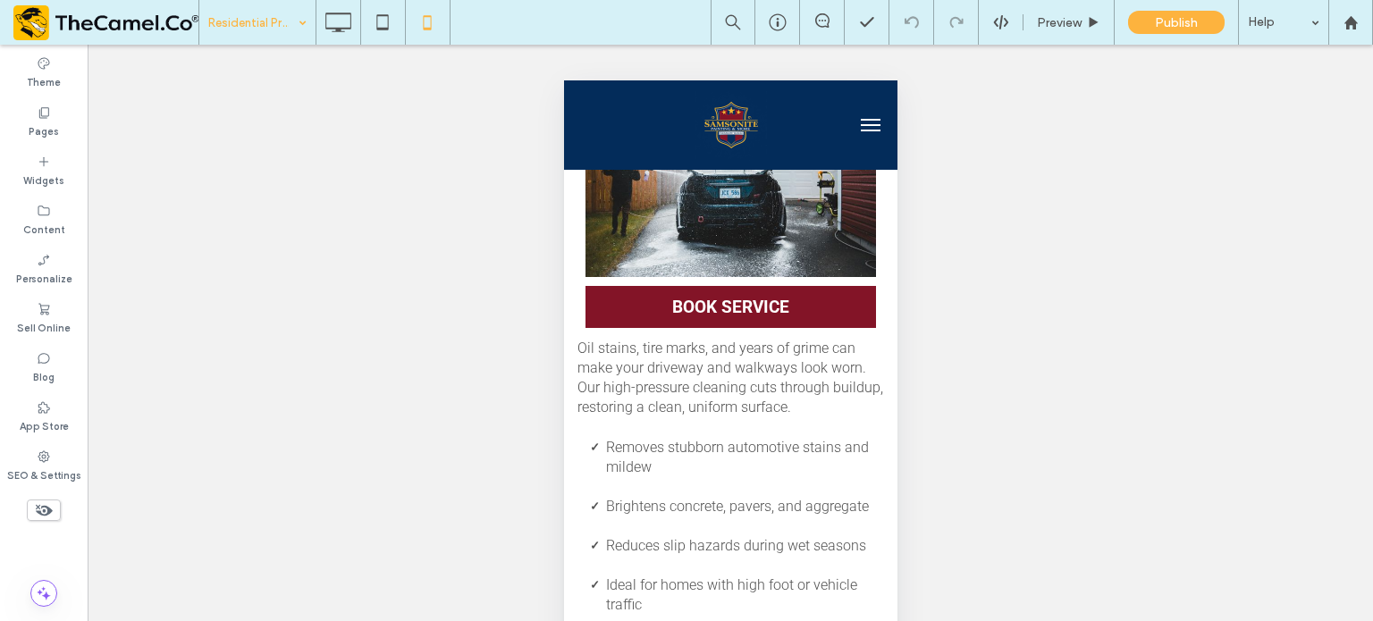
drag, startPoint x: 890, startPoint y: 138, endPoint x: 1479, endPoint y: 361, distance: 629.3
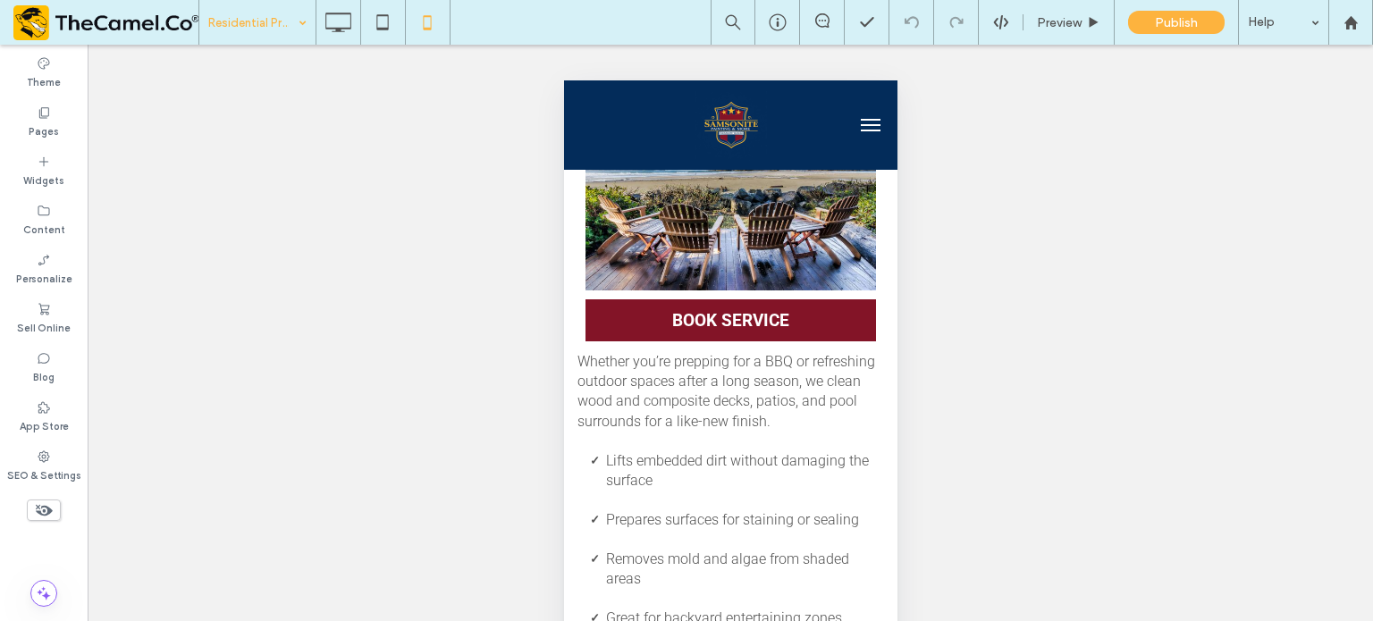
scroll to position [1682, 0]
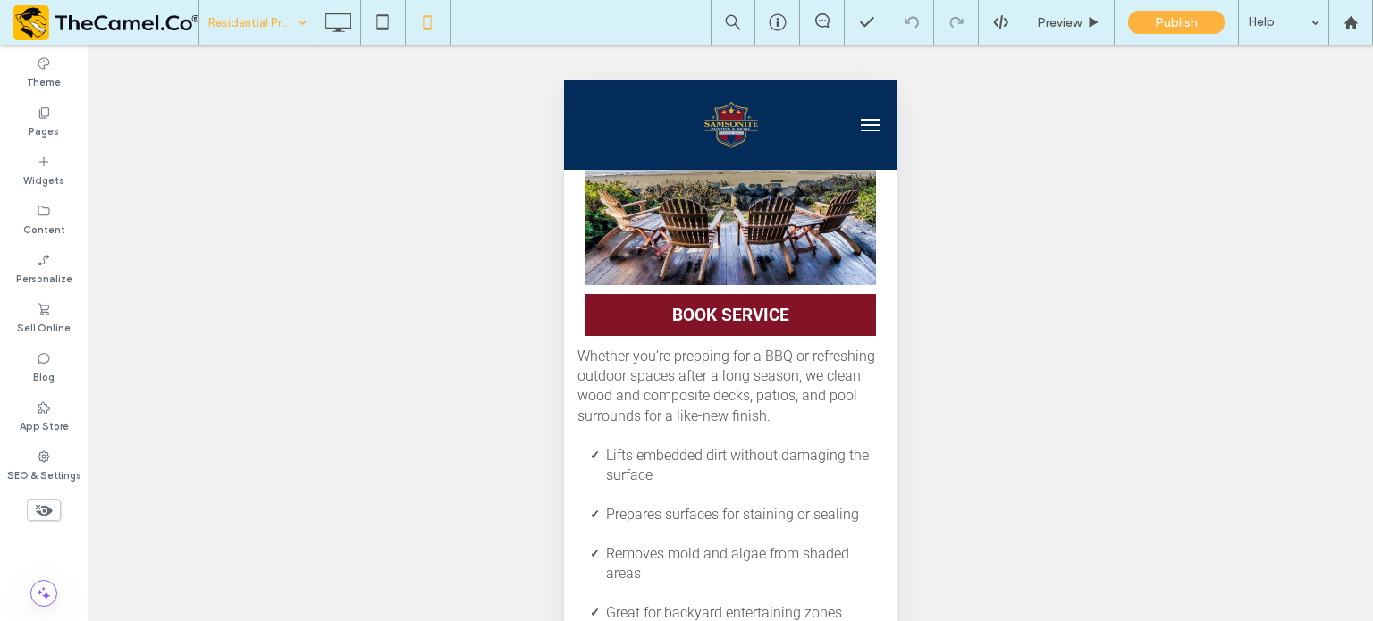
drag, startPoint x: 890, startPoint y: 303, endPoint x: 1457, endPoint y: 466, distance: 589.7
click at [675, 406] on span "Whether you’re prepping for a BBQ or refreshing outdoor spaces after a long sea…" at bounding box center [726, 386] width 298 height 76
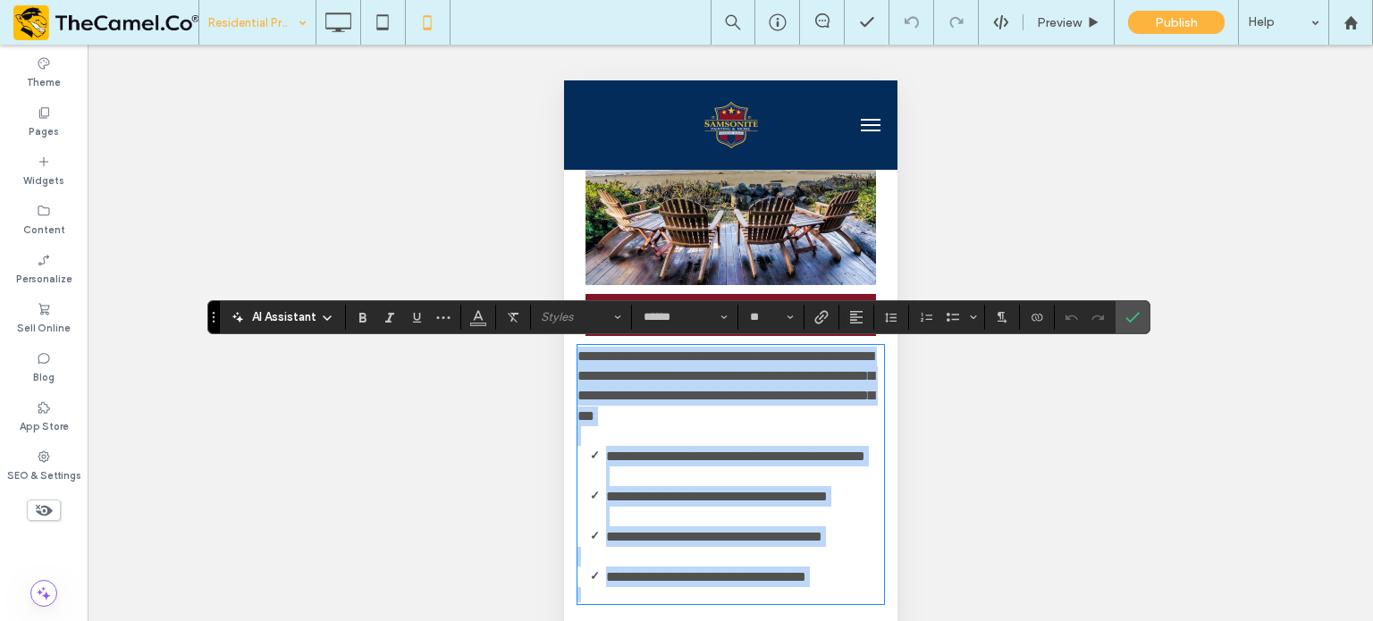
click at [678, 403] on span "**********" at bounding box center [725, 386] width 297 height 72
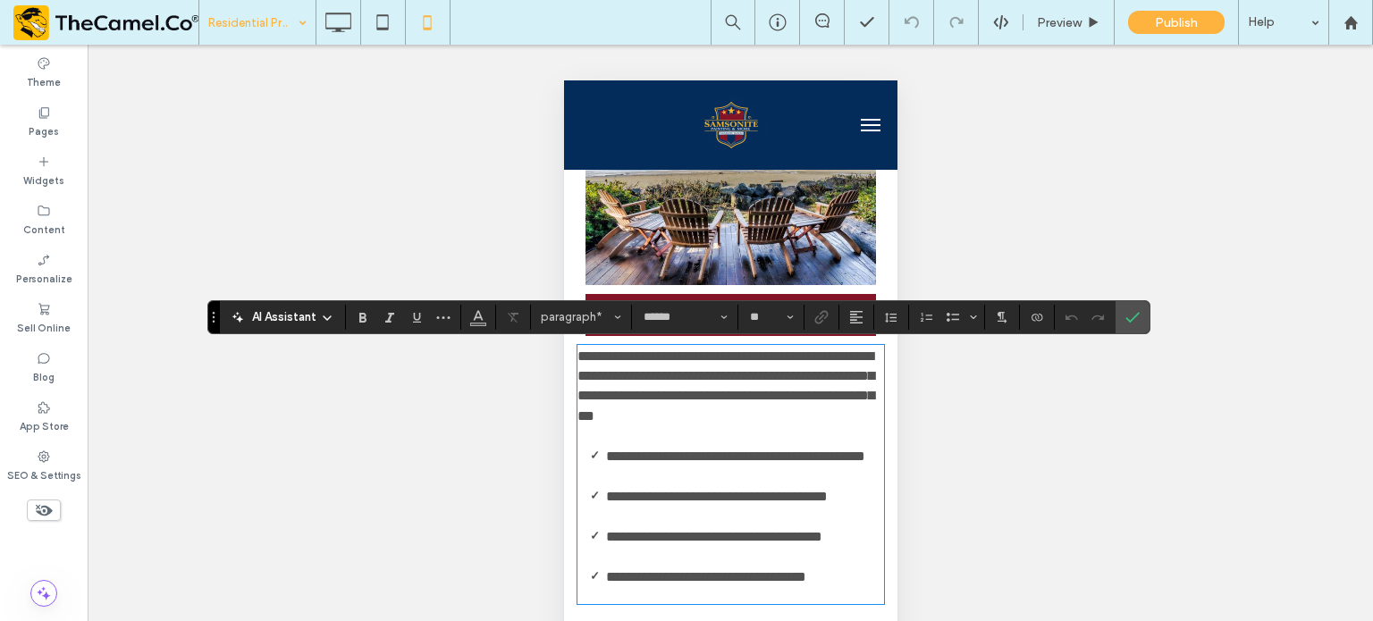
click at [730, 395] on span "**********" at bounding box center [725, 386] width 297 height 72
click at [789, 411] on span "**********" at bounding box center [725, 386] width 297 height 72
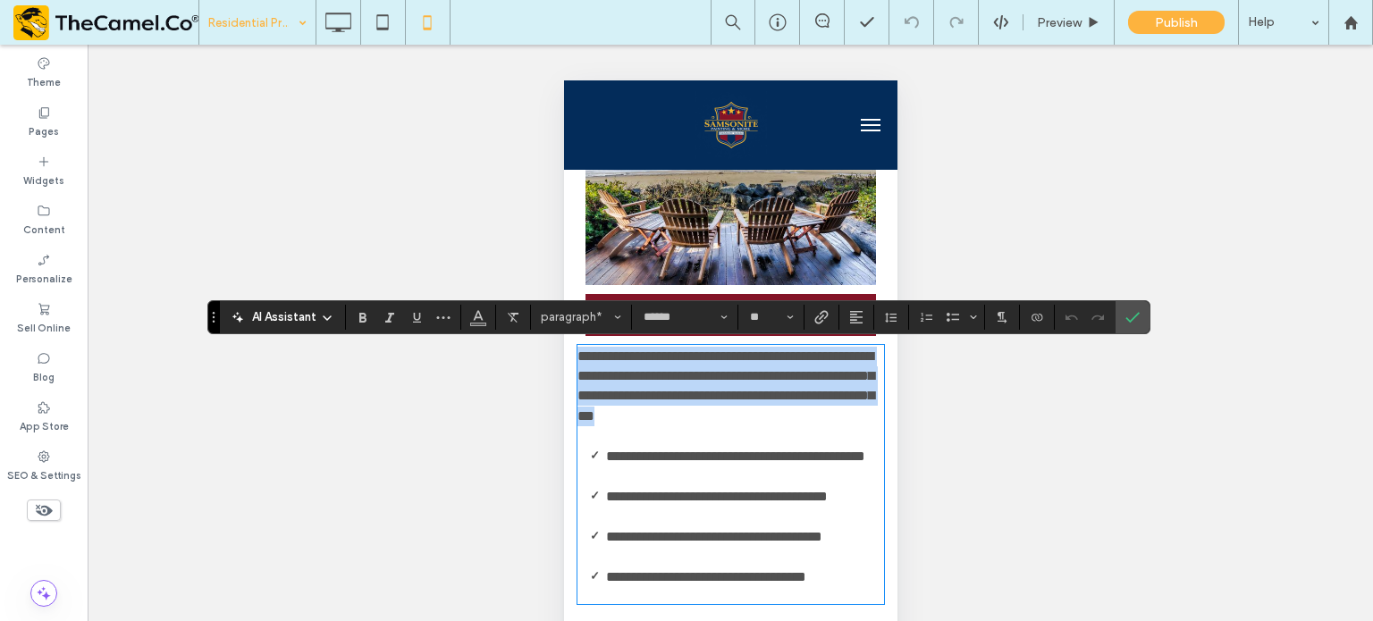
drag, startPoint x: 831, startPoint y: 418, endPoint x: 539, endPoint y: 358, distance: 298.4
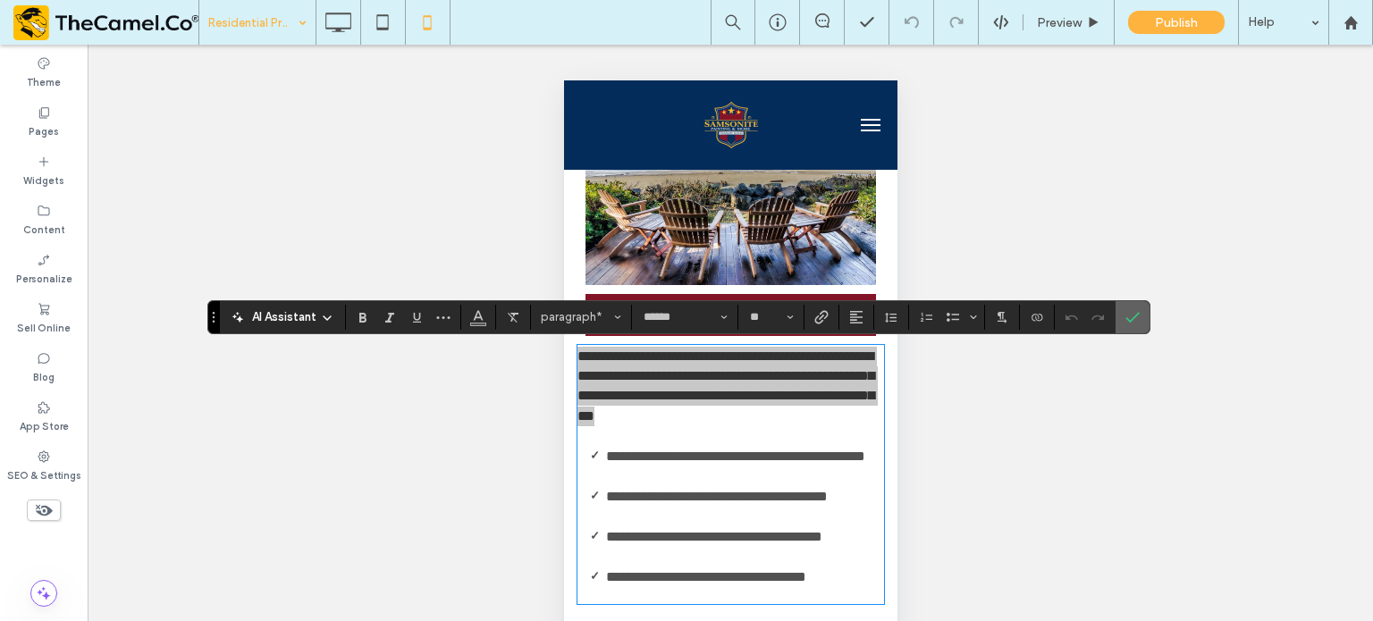
click at [1132, 317] on use "Confirm" at bounding box center [1133, 317] width 14 height 11
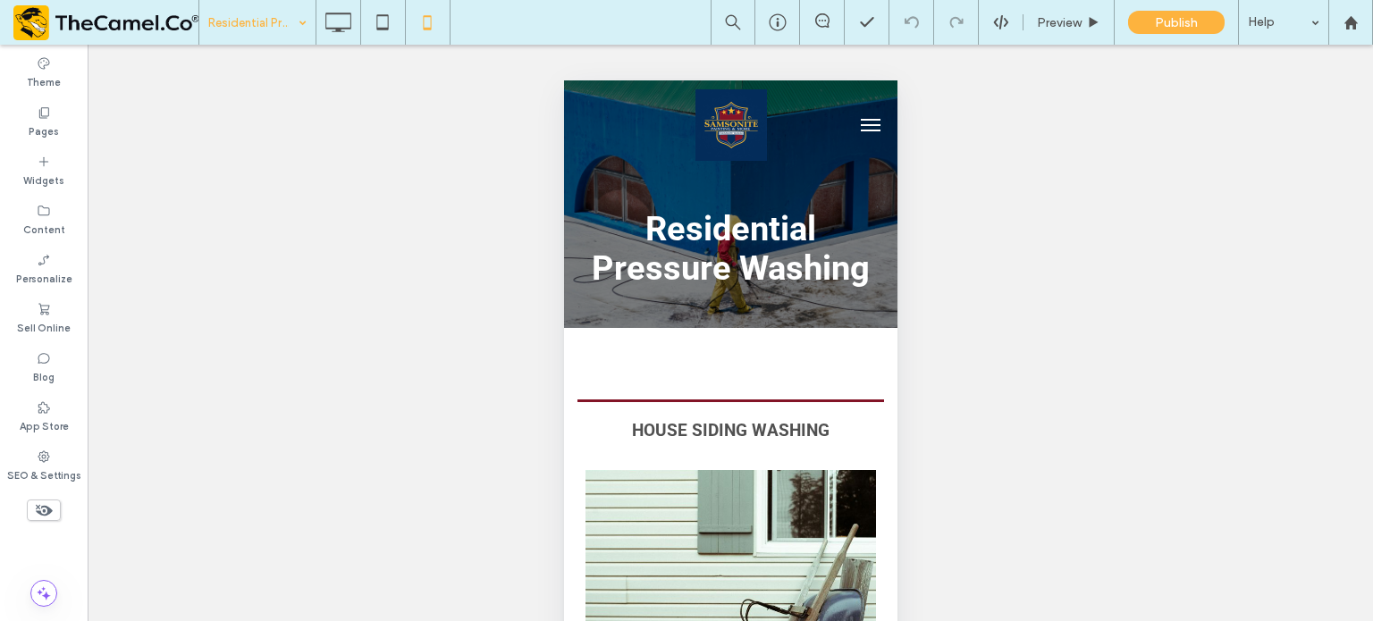
scroll to position [0, 0]
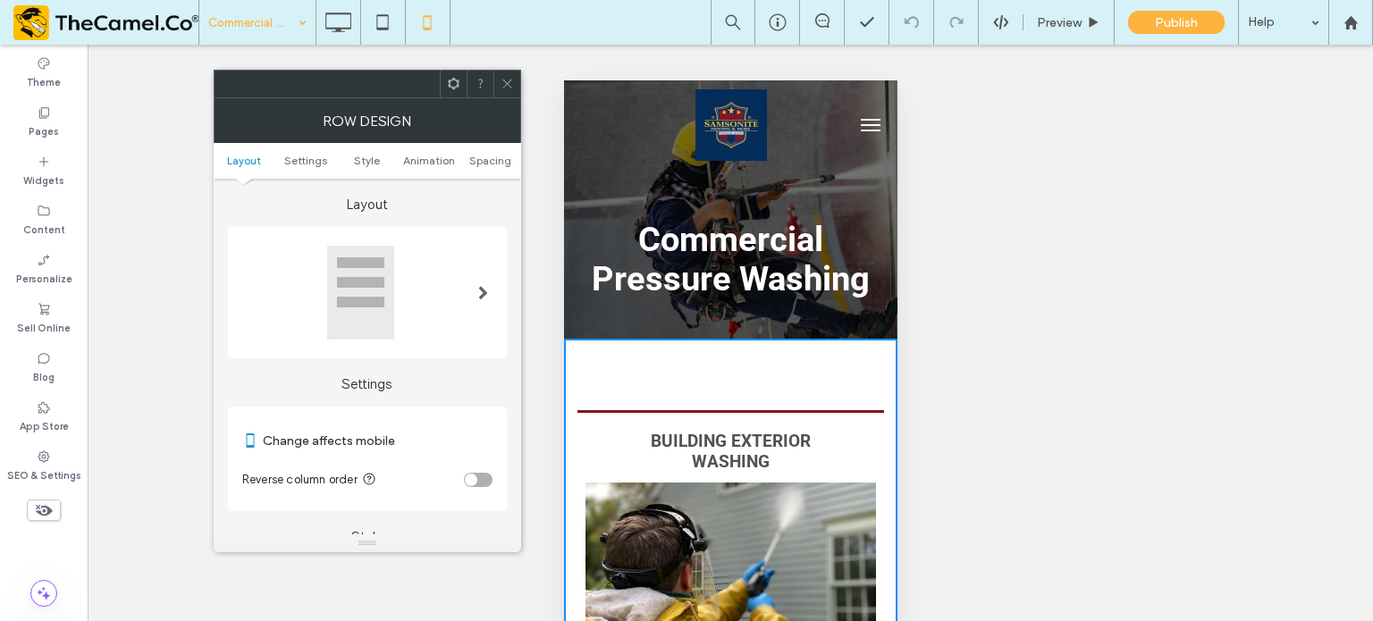
click at [504, 92] on span at bounding box center [507, 84] width 13 height 27
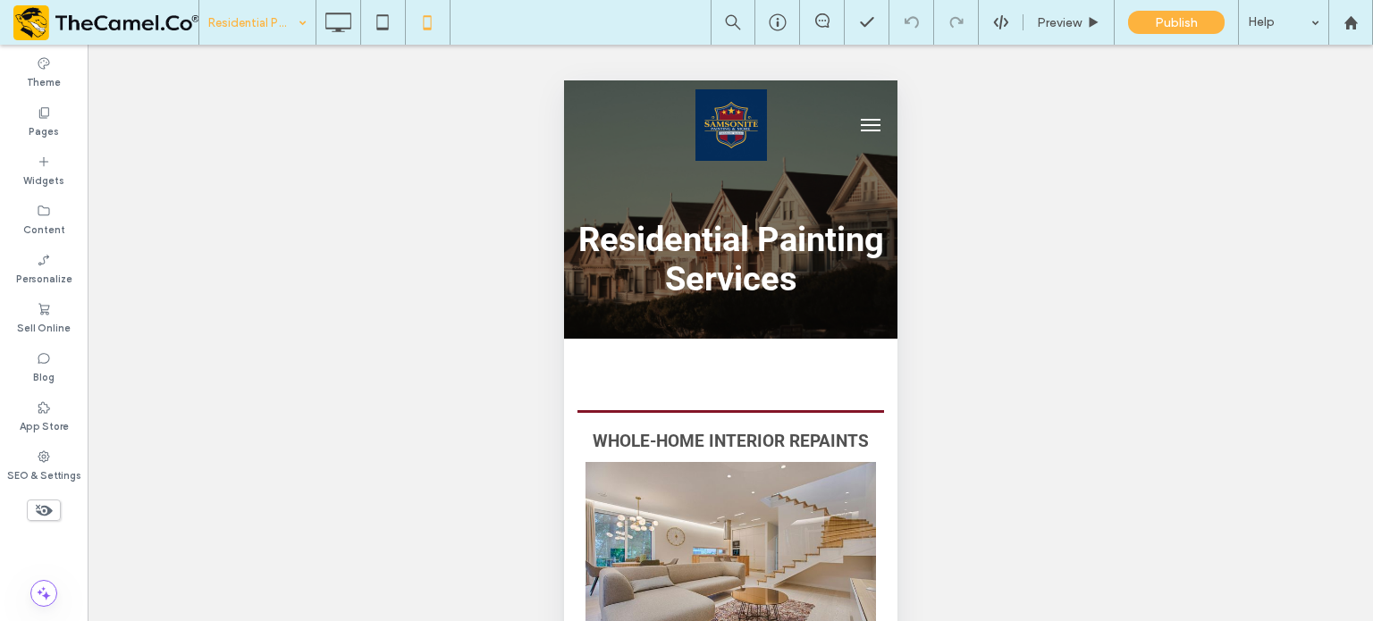
drag, startPoint x: 887, startPoint y: 135, endPoint x: 1459, endPoint y: 168, distance: 573.1
click at [314, 13] on div "Residential Painting" at bounding box center [257, 22] width 116 height 45
click at [336, 16] on icon at bounding box center [338, 22] width 36 height 36
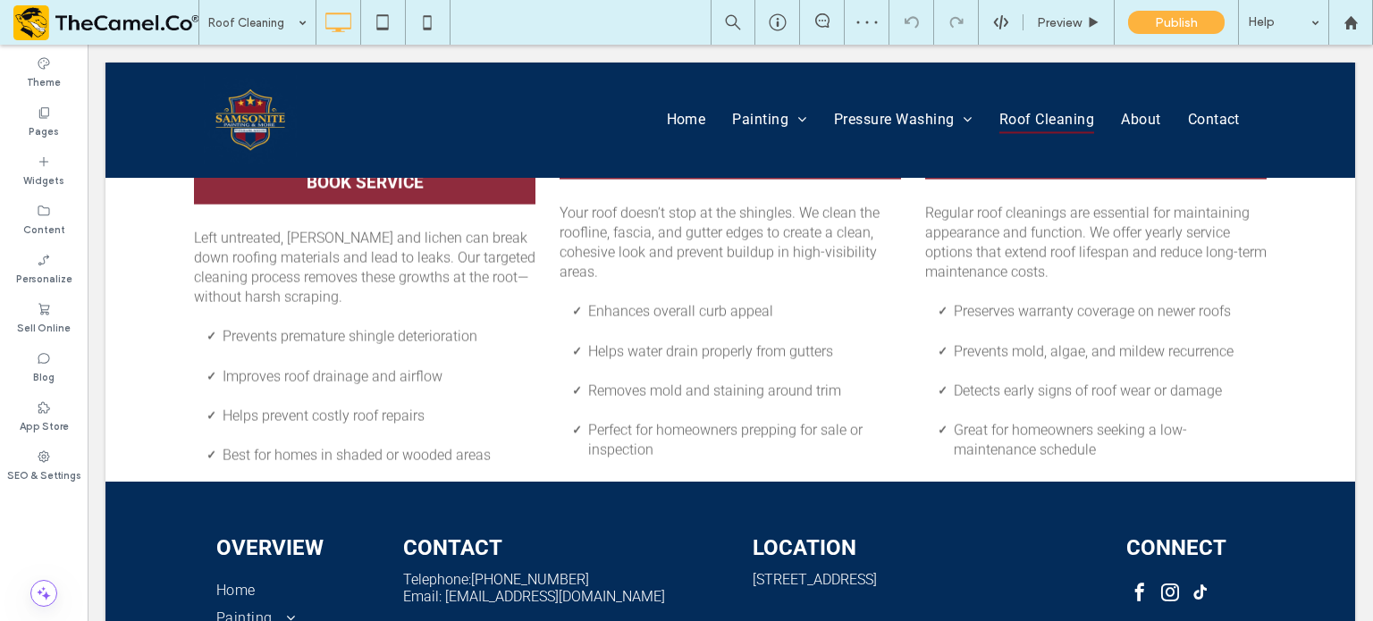
scroll to position [1234, 0]
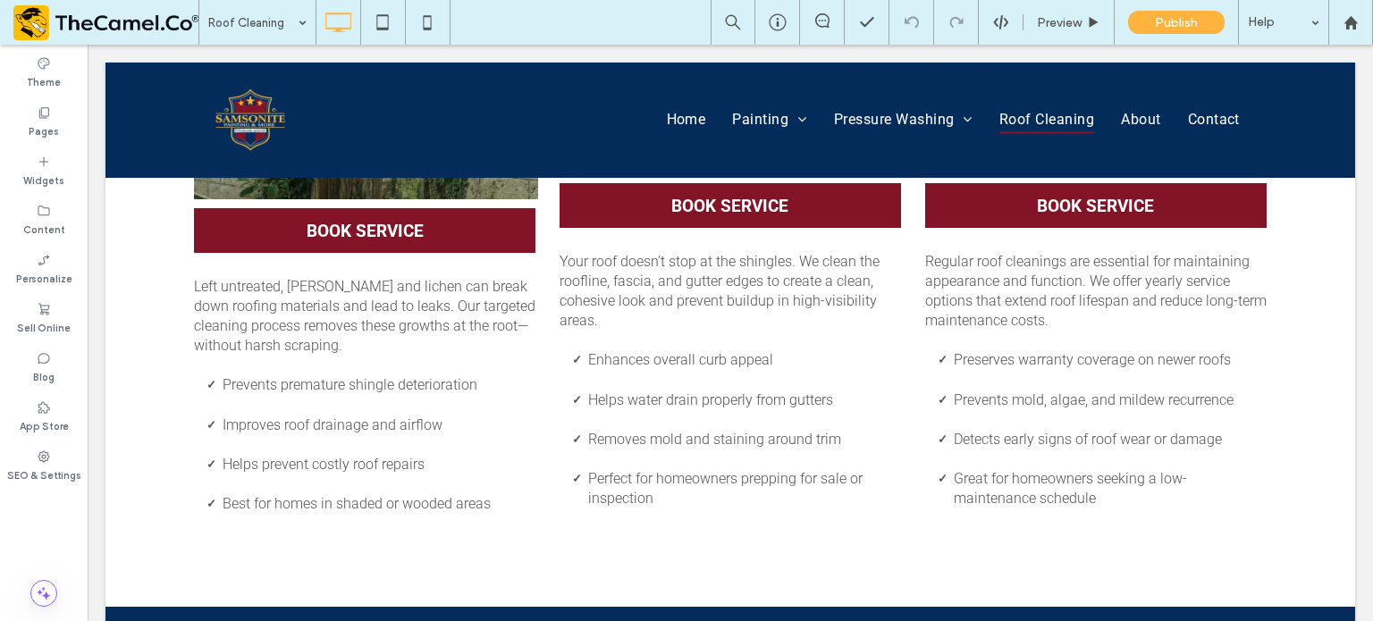
click at [215, 33] on input at bounding box center [252, 22] width 89 height 45
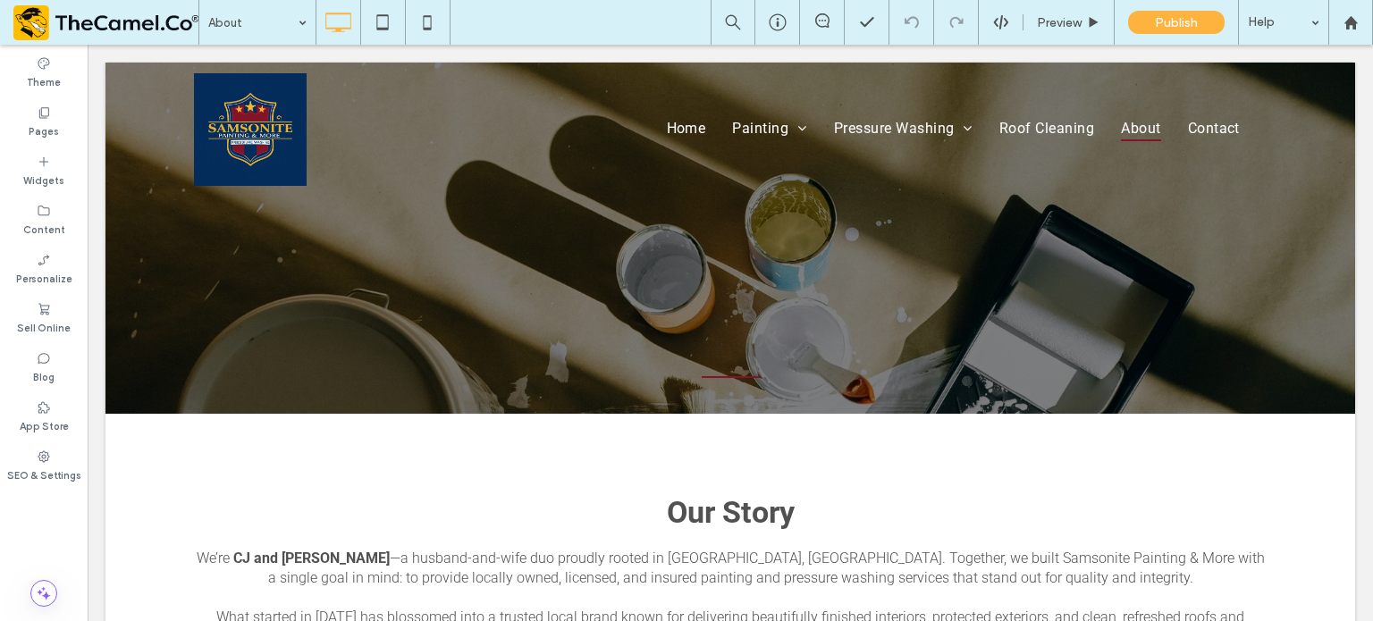
scroll to position [0, 0]
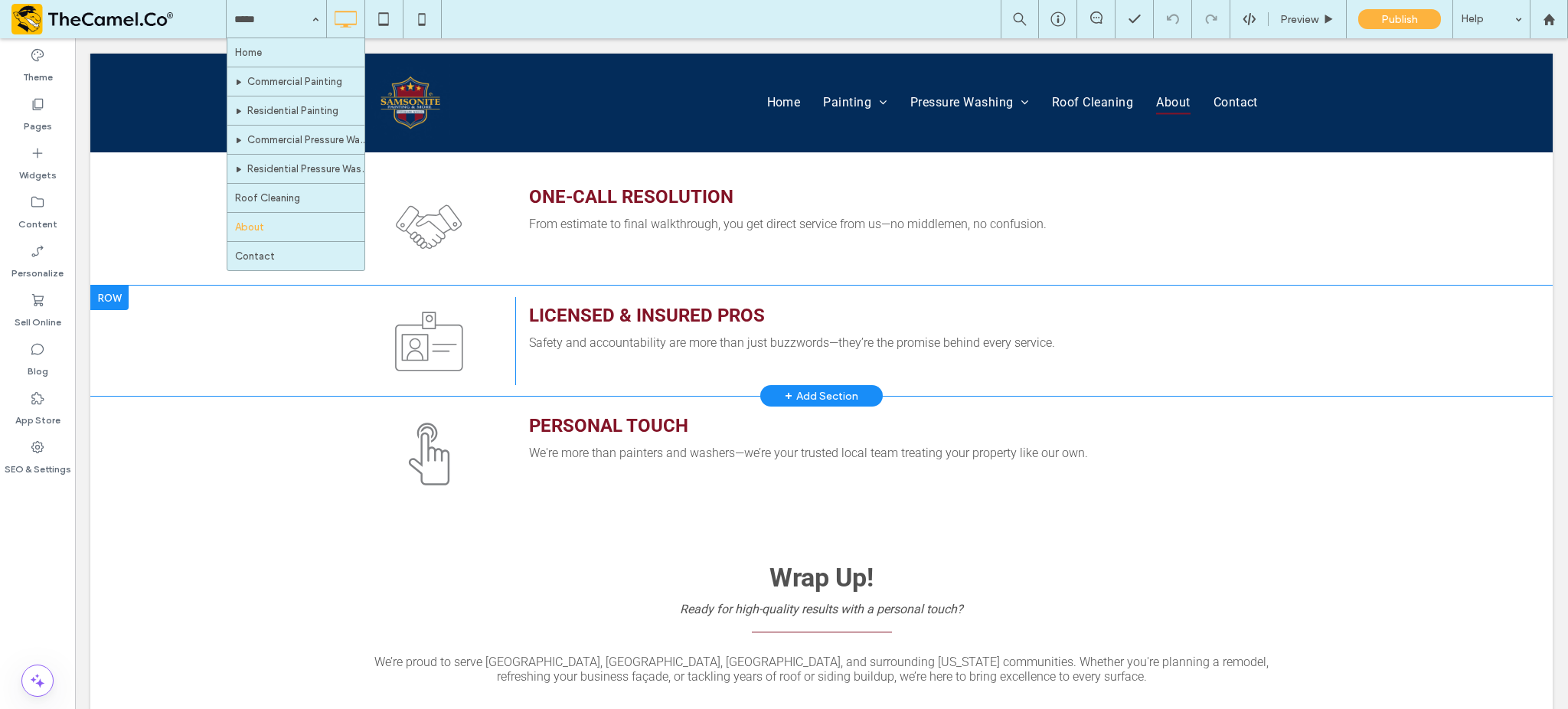
scroll to position [810, 0]
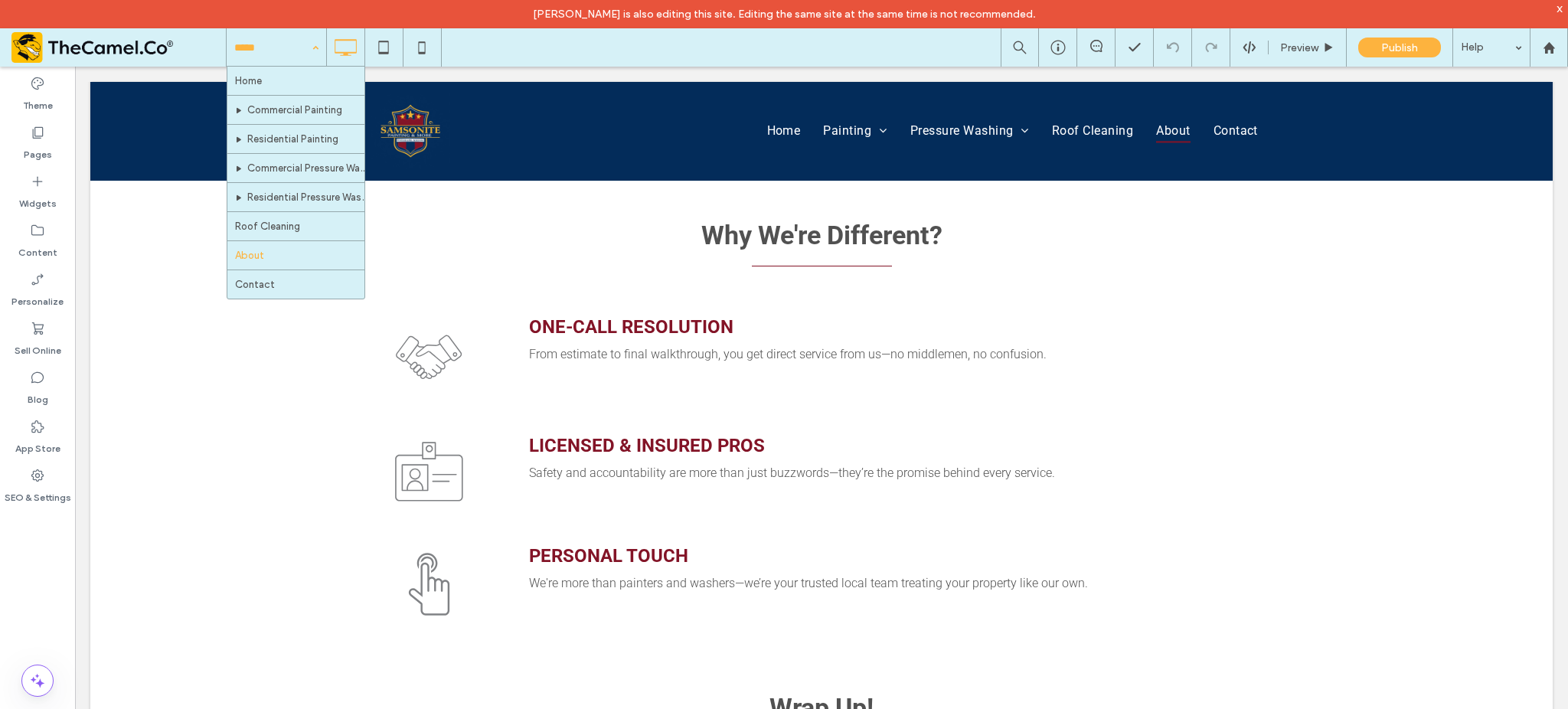
click at [316, 45] on div "Home Commercial Painting Residential Painting Commercial Pressure Washing Resid…" at bounding box center [277, 47] width 99 height 39
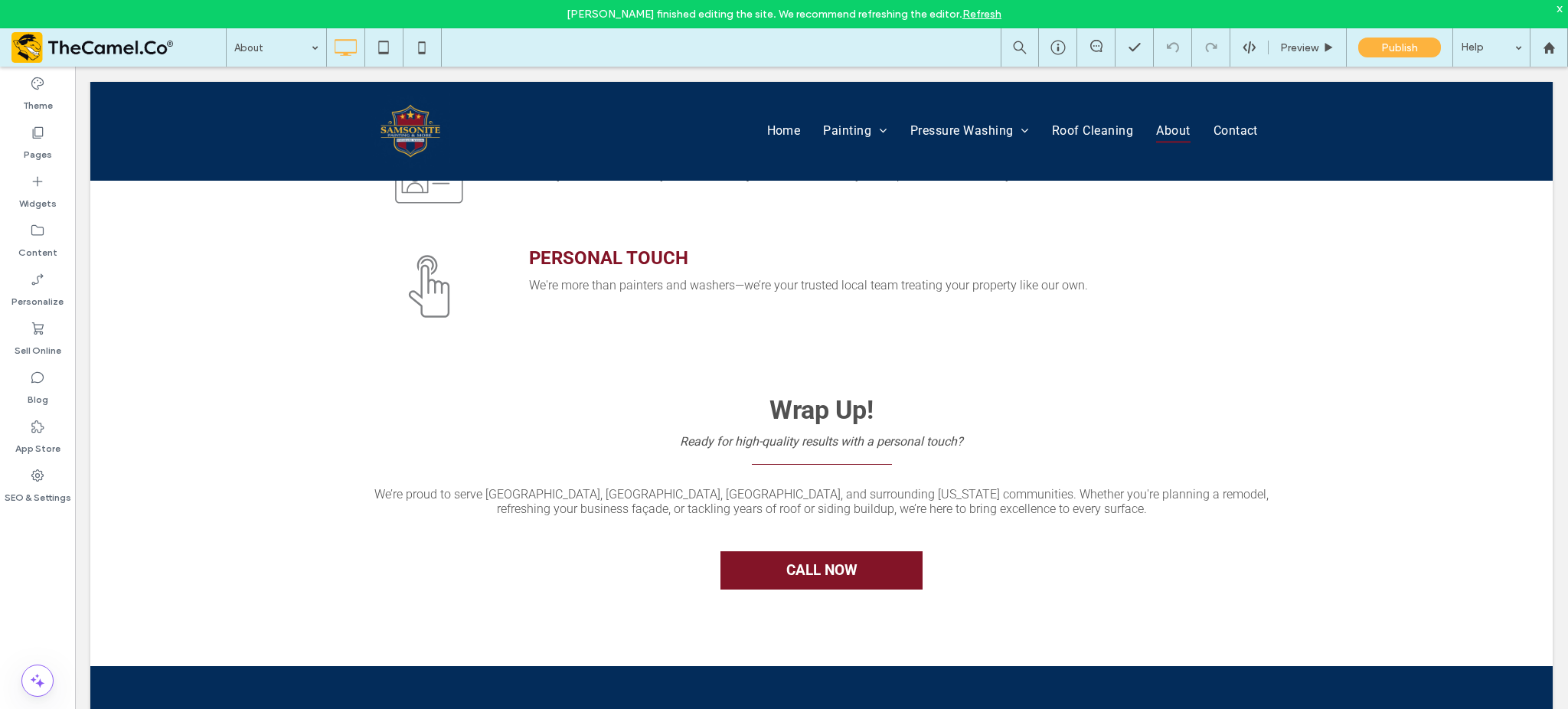
scroll to position [1121, 0]
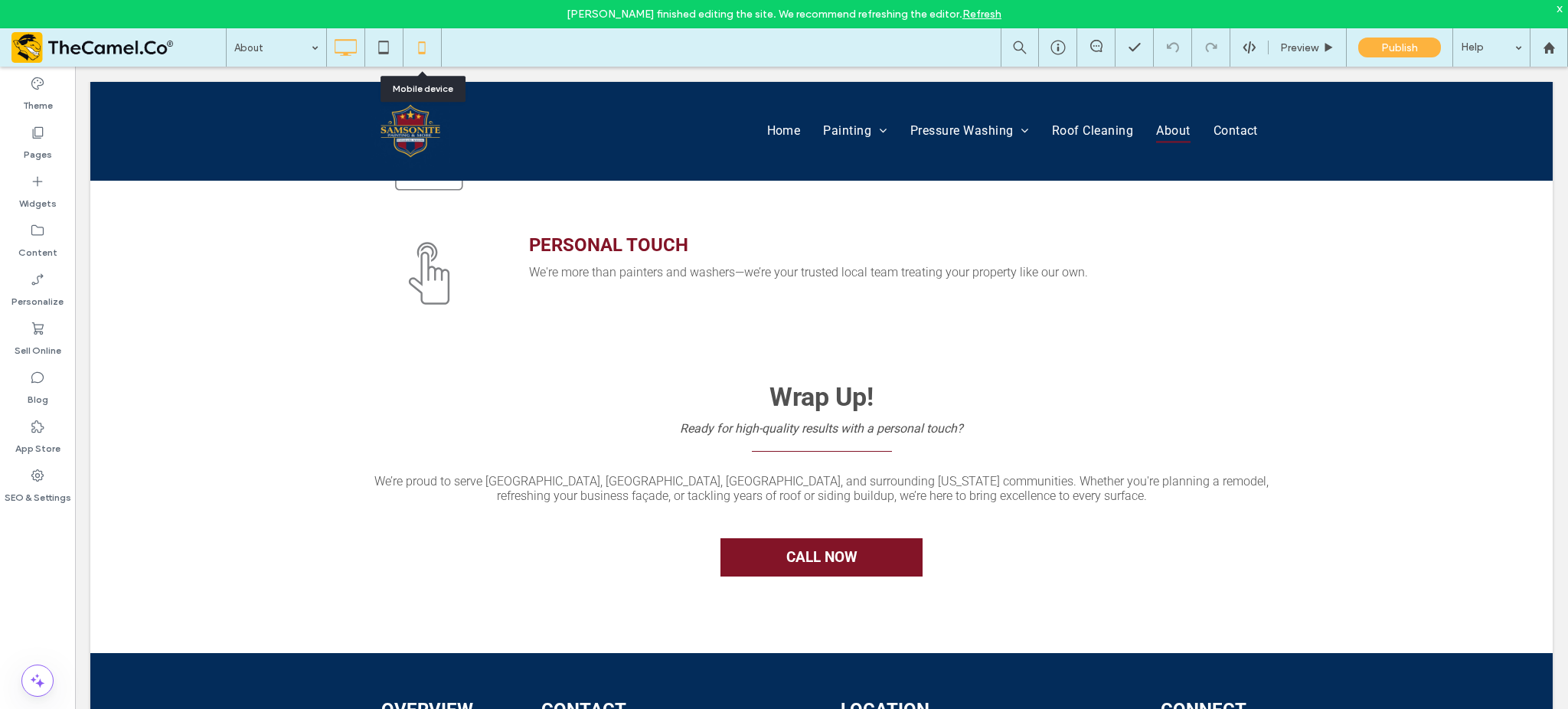
click at [421, 50] on icon at bounding box center [422, 48] width 31 height 31
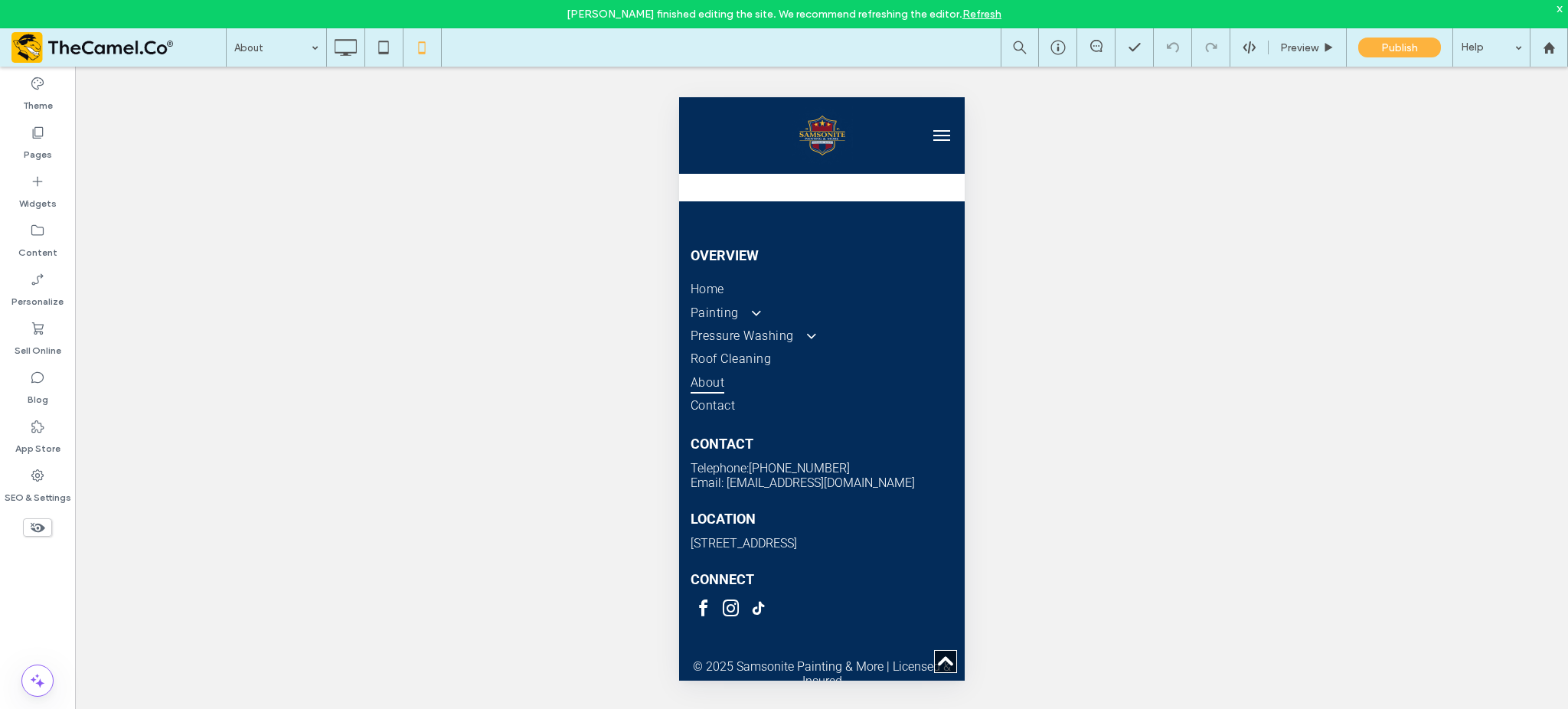
scroll to position [2319, 0]
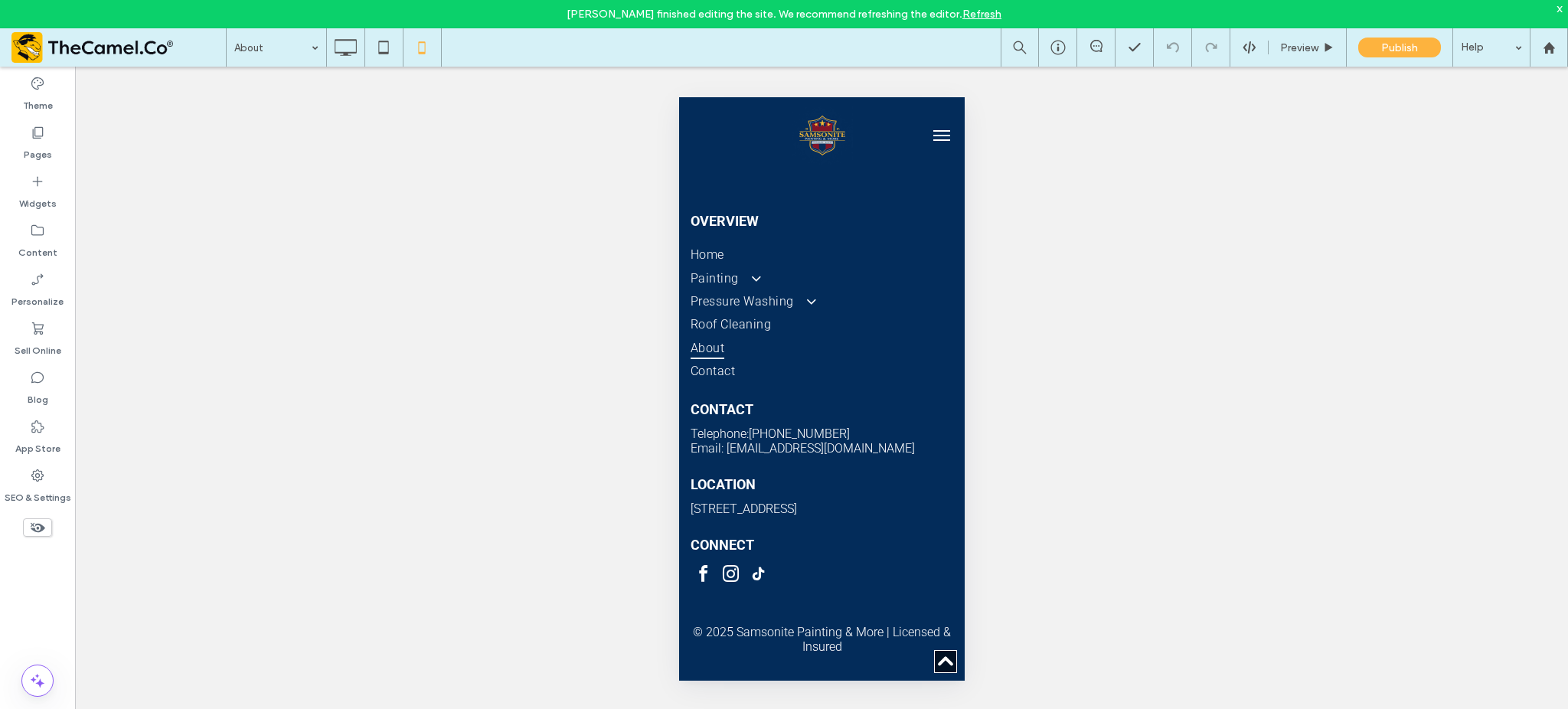
drag, startPoint x: 956, startPoint y: 116, endPoint x: 1311, endPoint y: 160, distance: 357.7
